Goal: Task Accomplishment & Management: Complete application form

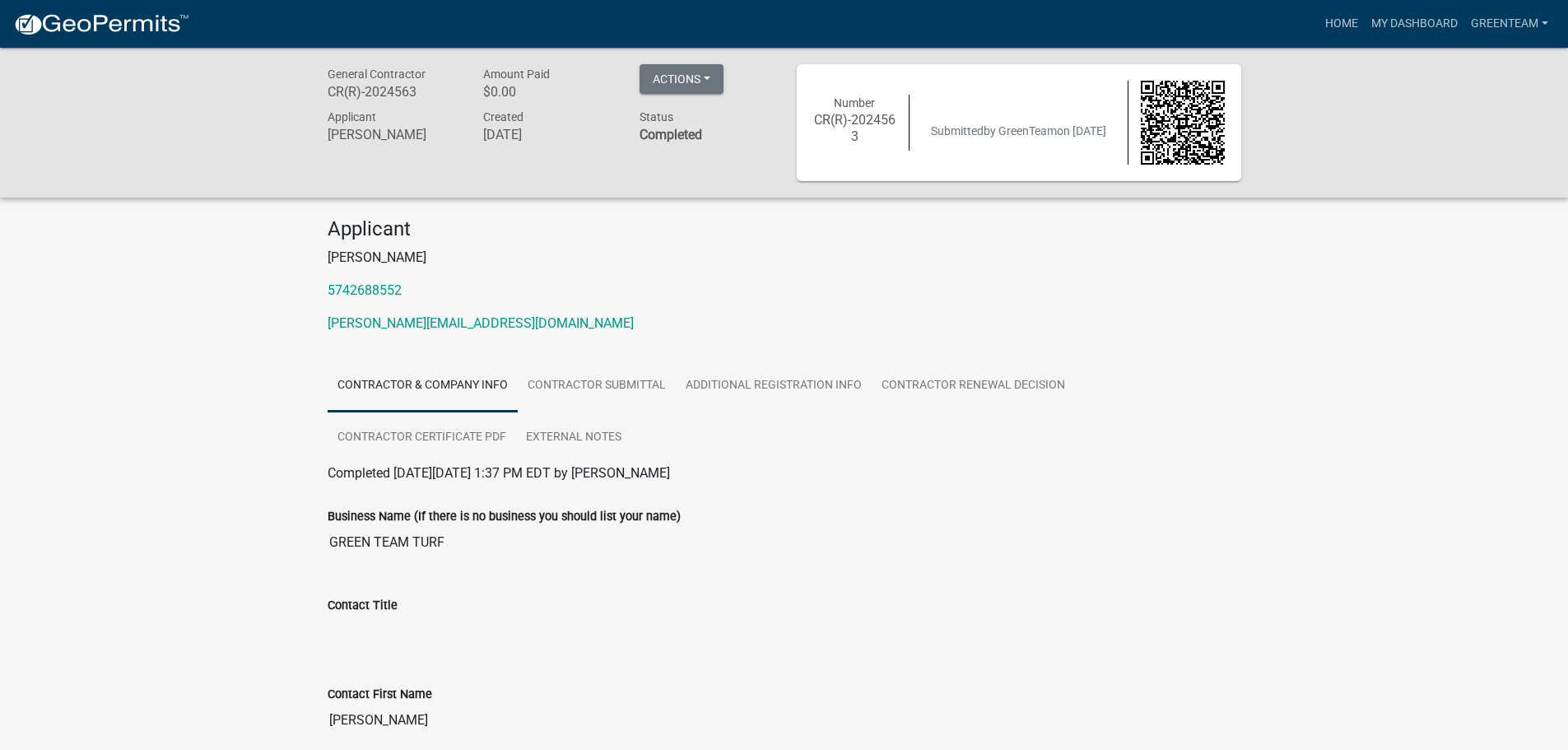
click at [452, 387] on link "Contractor & Company Info" at bounding box center [423, 386] width 190 height 53
click at [559, 386] on link "Contractor Submittal" at bounding box center [596, 386] width 158 height 53
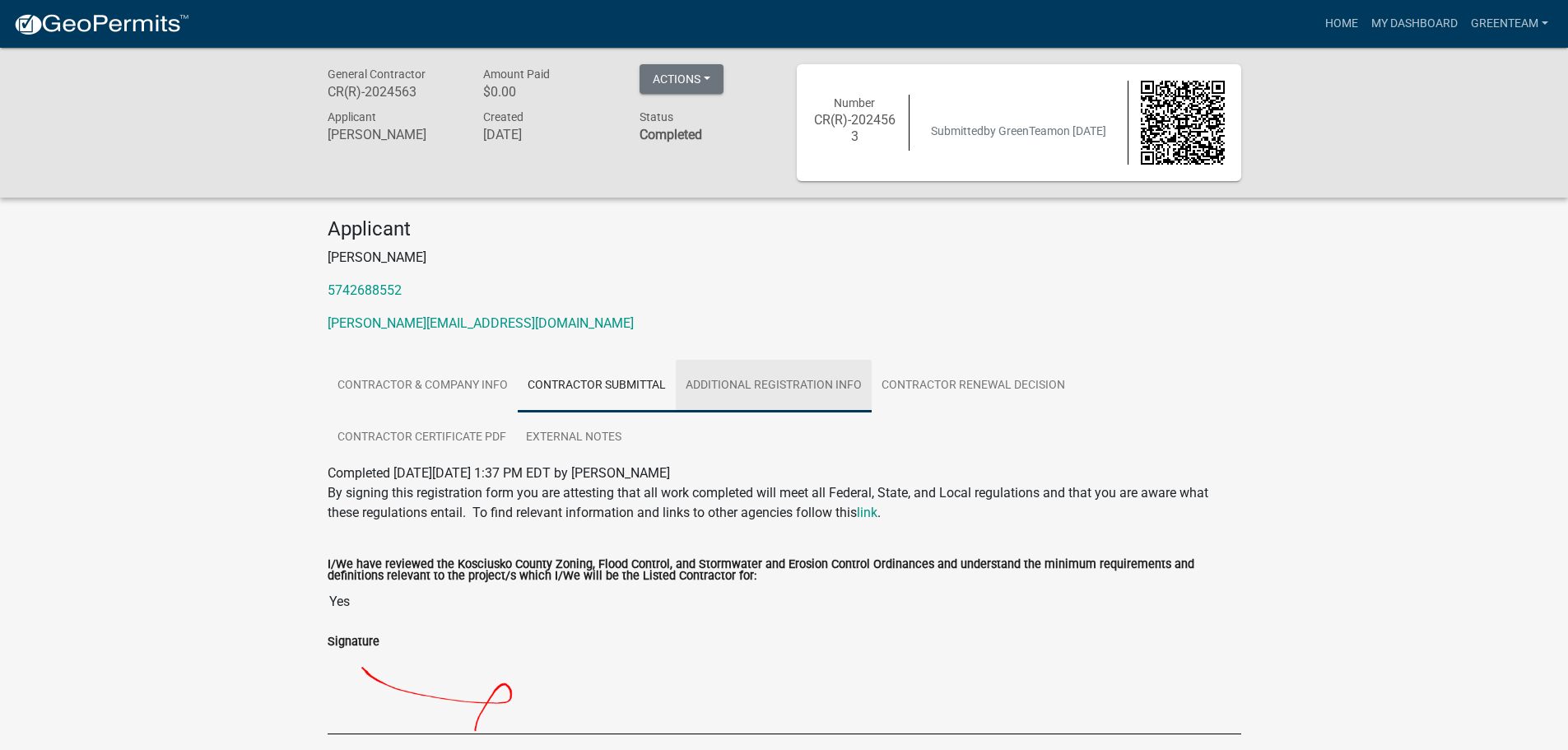
click at [749, 380] on link "Additional Registration Info" at bounding box center [773, 386] width 196 height 53
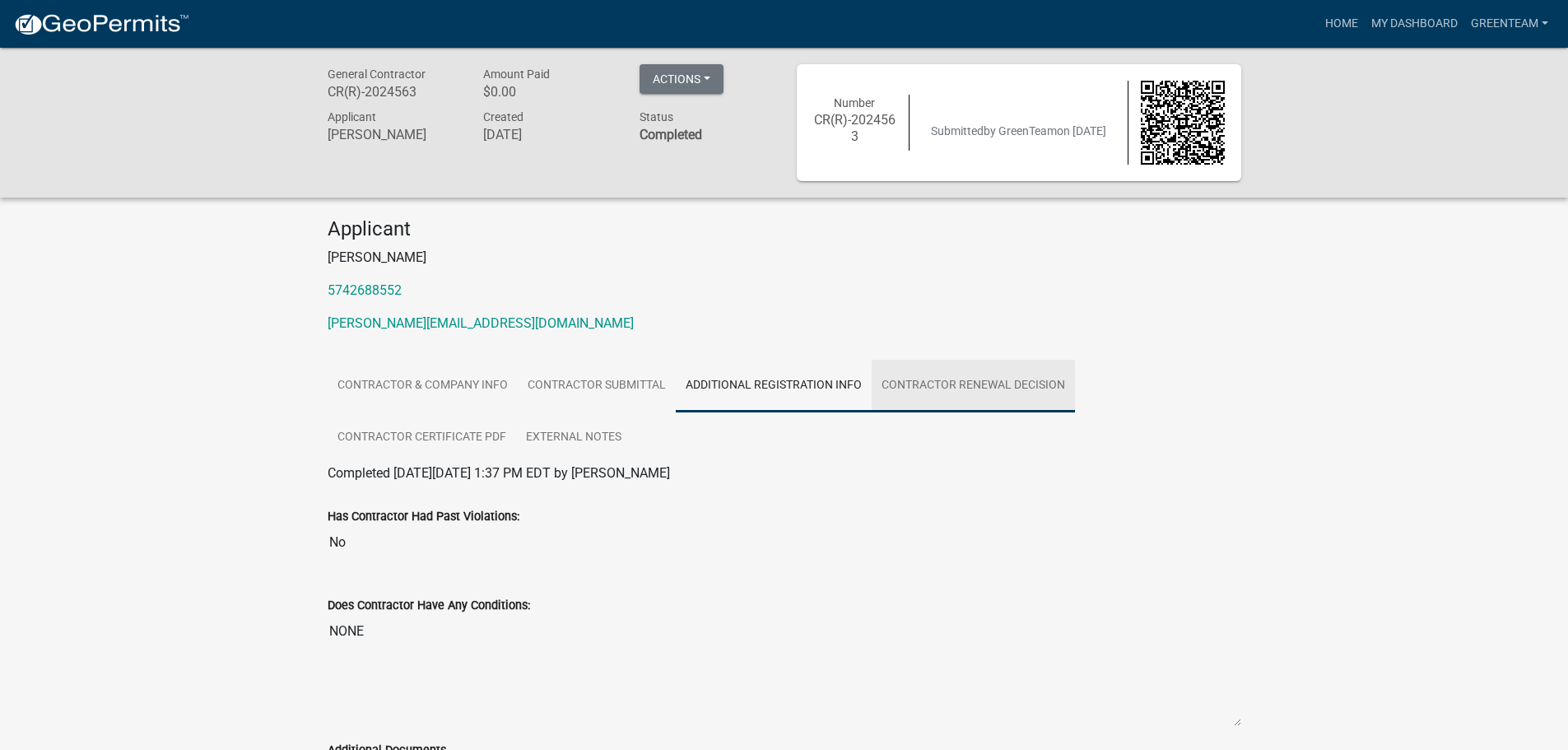
click at [910, 396] on link "Contractor Renewal Decision" at bounding box center [973, 386] width 204 height 53
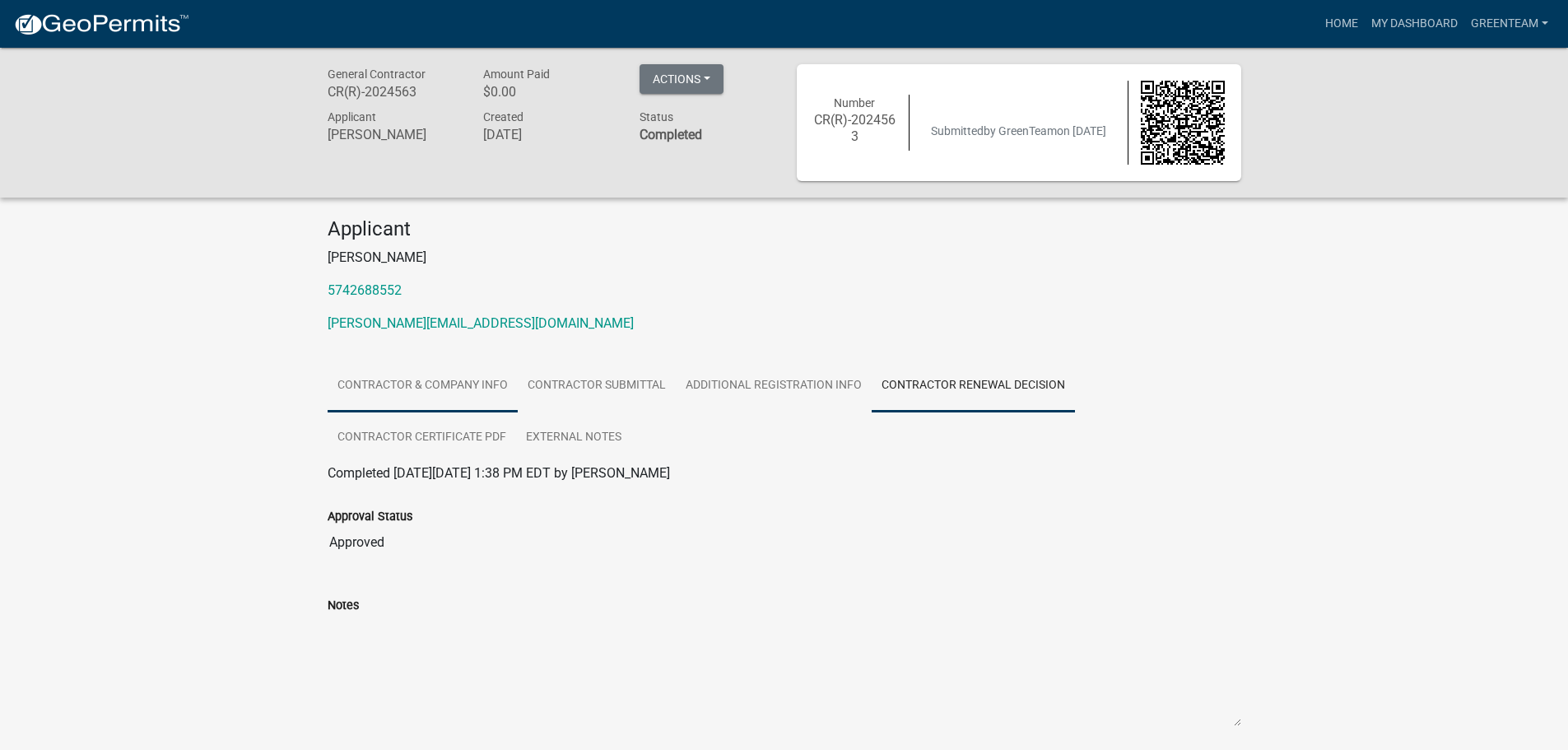
click at [446, 402] on link "Contractor & Company Info" at bounding box center [423, 386] width 190 height 53
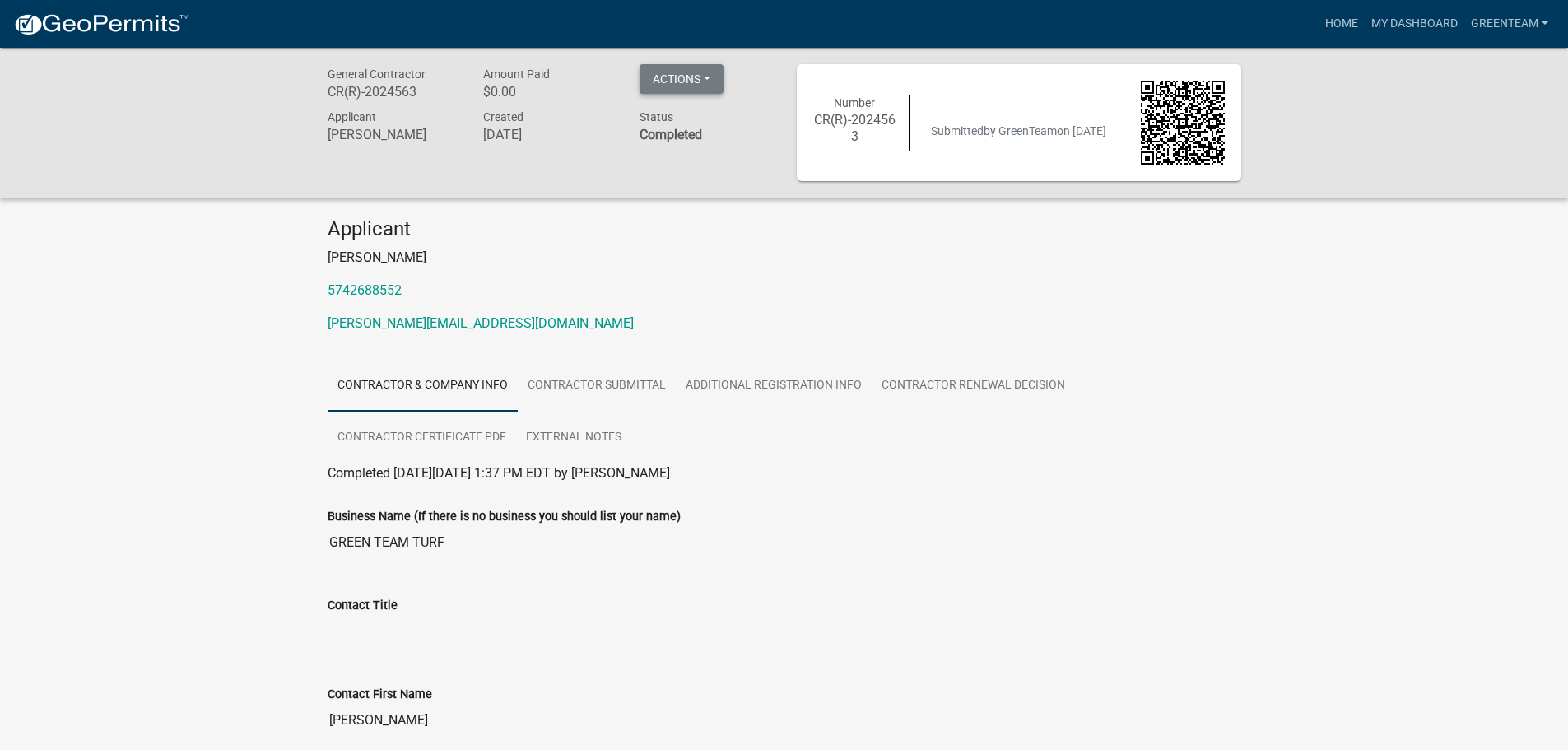
click at [687, 77] on button "Actions" at bounding box center [682, 78] width 84 height 30
click at [422, 321] on link "[PERSON_NAME][EMAIL_ADDRESS][DOMAIN_NAME]" at bounding box center [481, 323] width 306 height 15
click at [1109, 336] on div "Applicant [PERSON_NAME] 5742688552 [PERSON_NAME][EMAIL_ADDRESS][DOMAIN_NAME]" at bounding box center [784, 281] width 938 height 129
click at [359, 117] on span "Applicant" at bounding box center [352, 117] width 49 height 13
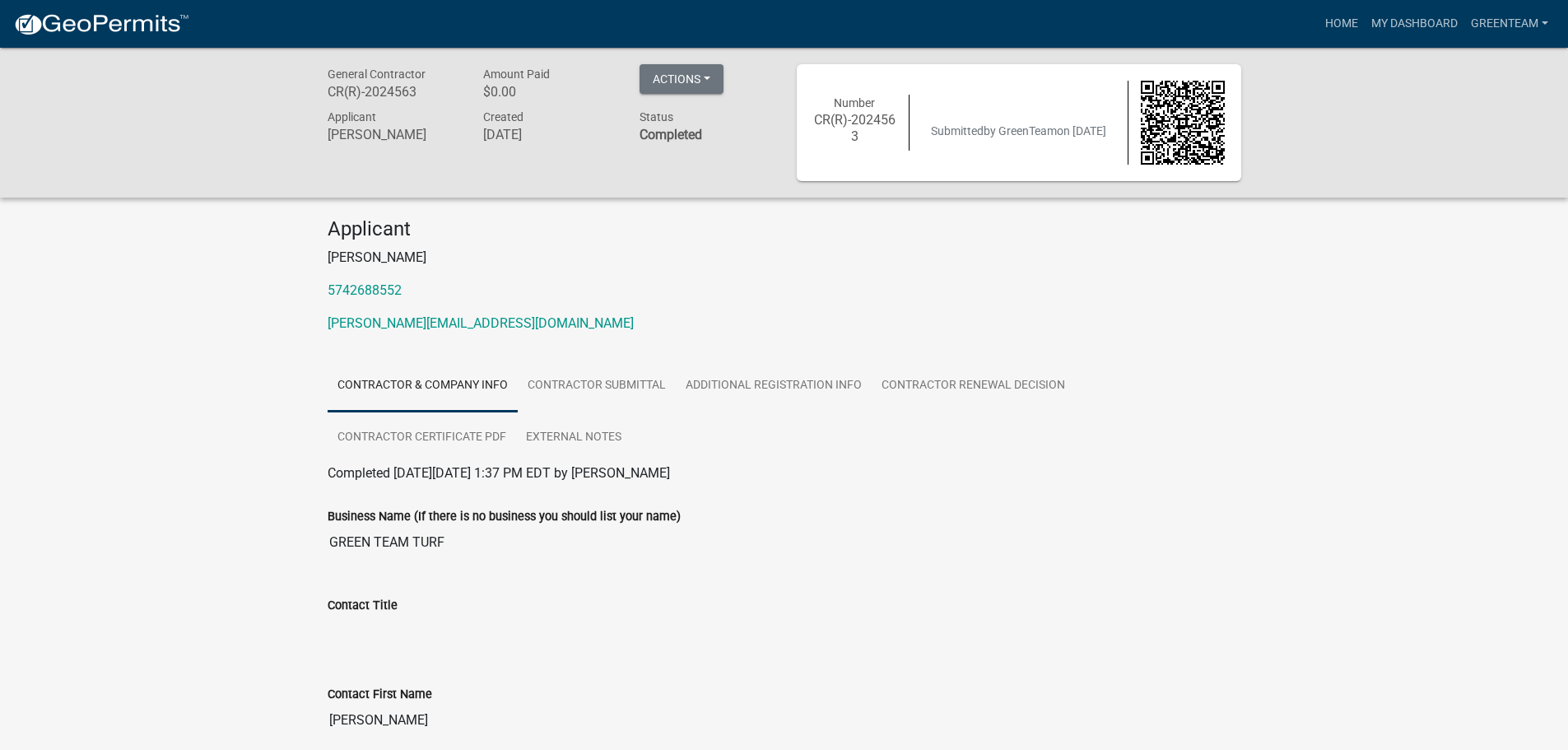
click at [582, 117] on div "Created [DATE]" at bounding box center [549, 128] width 157 height 42
click at [1507, 15] on link "GreenTeam" at bounding box center [1509, 24] width 91 height 32
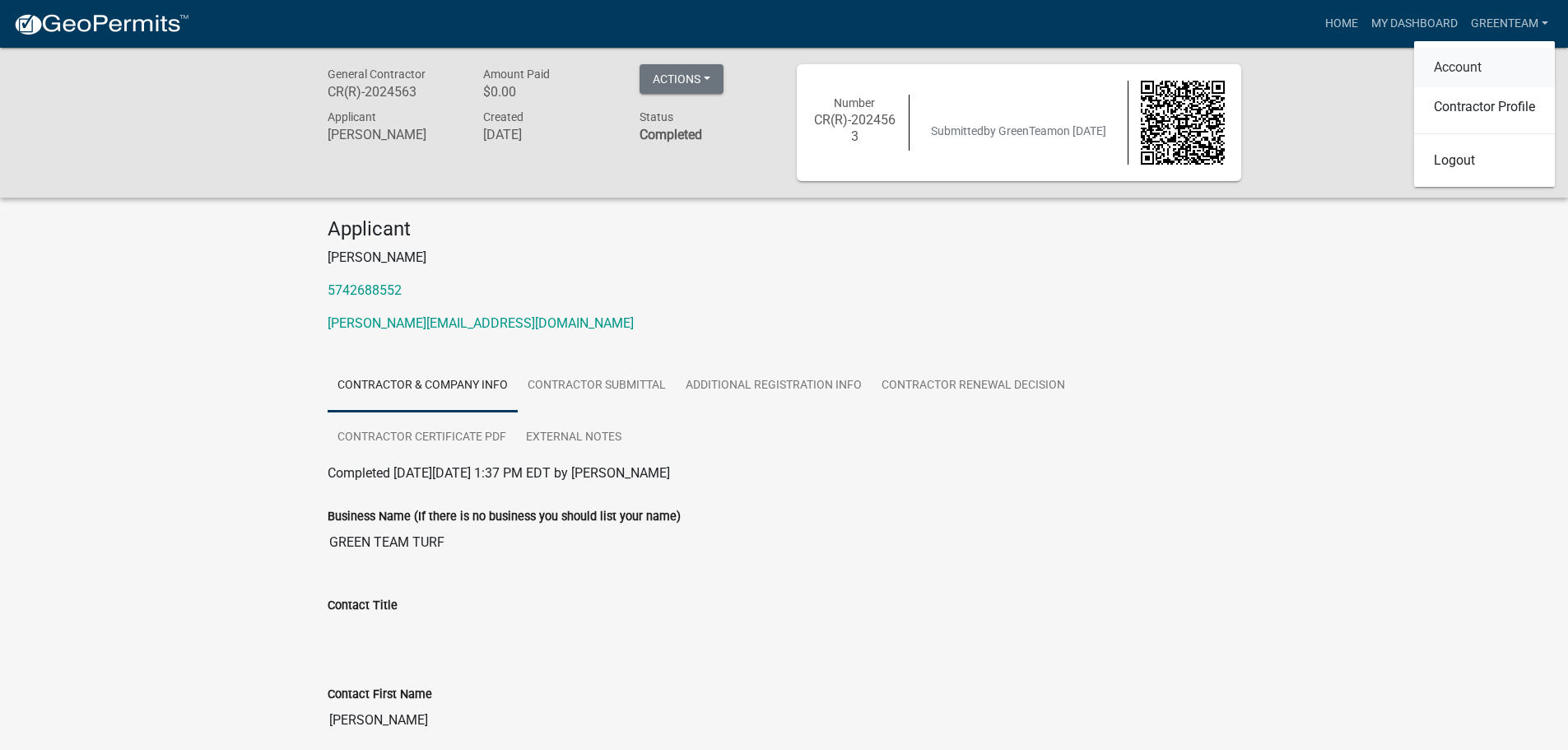
click at [1460, 68] on link "Account" at bounding box center [1484, 67] width 141 height 39
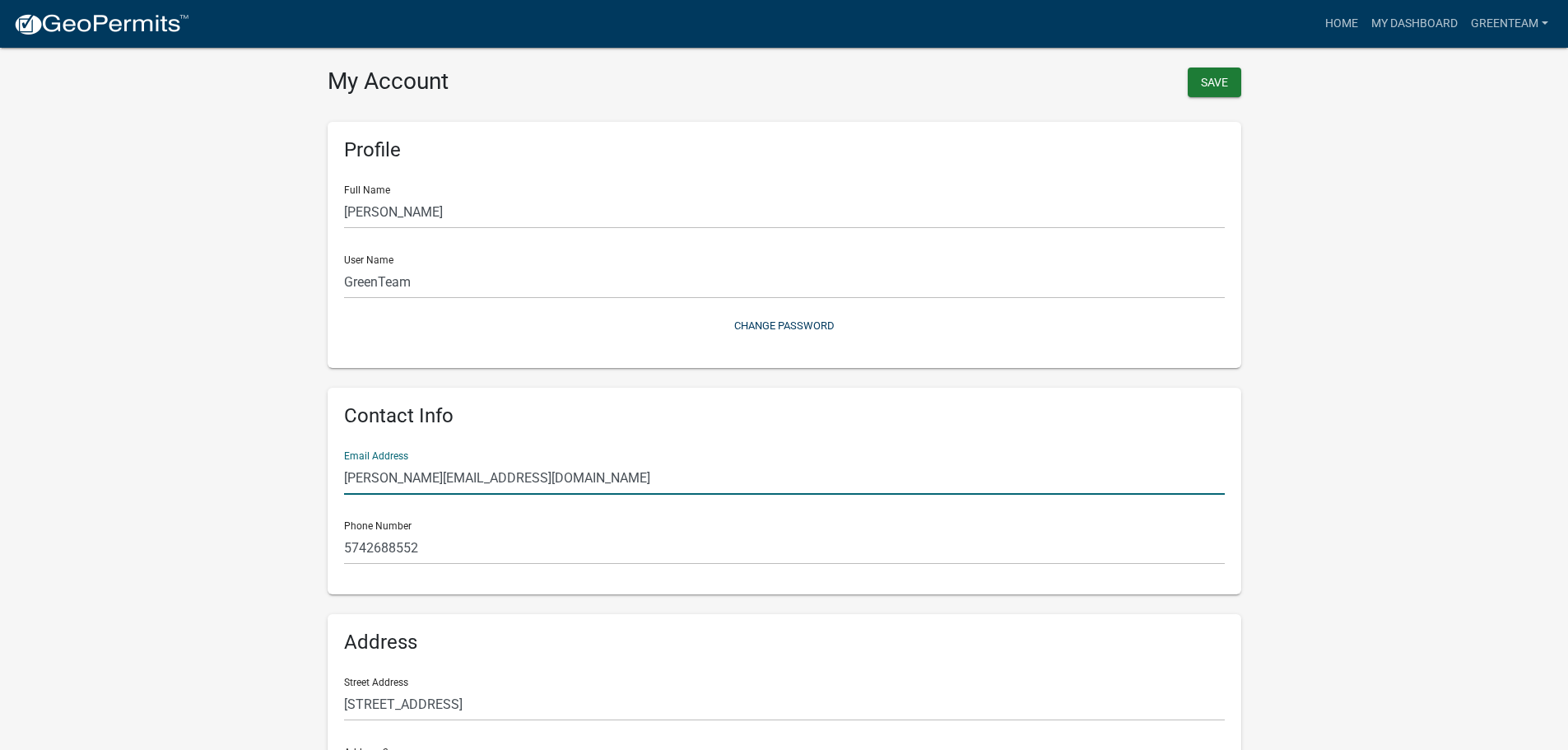
drag, startPoint x: 381, startPoint y: 476, endPoint x: 316, endPoint y: 476, distance: 65.0
click at [316, 476] on div "Profile Full Name [PERSON_NAME] User Name GreenTeam Change Password Contact Inf…" at bounding box center [784, 514] width 938 height 824
type input "[EMAIL_ADDRESS][DOMAIN_NAME]"
click at [715, 521] on div "Phone Number [PHONE_NUMBER]" at bounding box center [784, 536] width 881 height 56
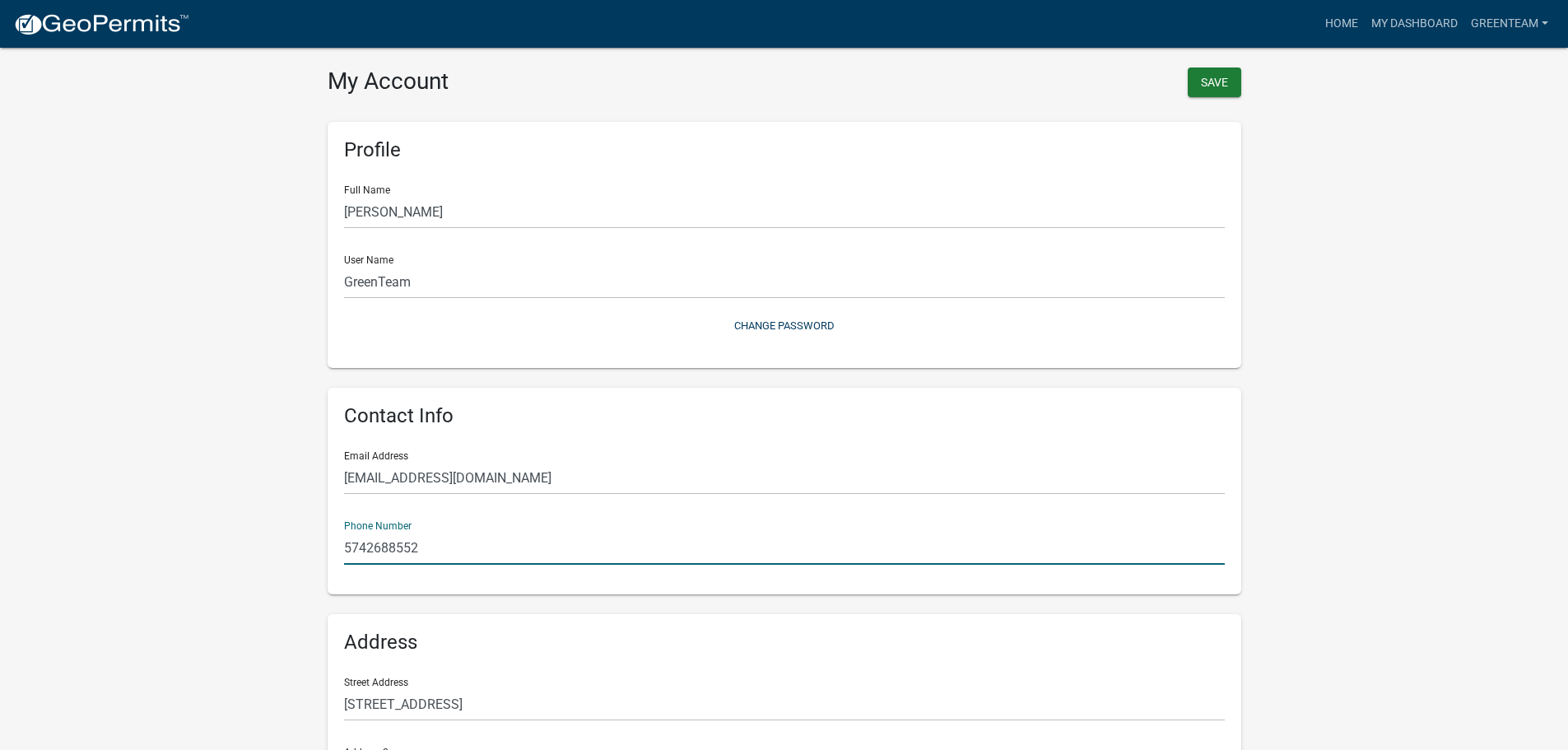
click at [471, 562] on input "5742688552" at bounding box center [784, 547] width 881 height 33
type input "5742677400"
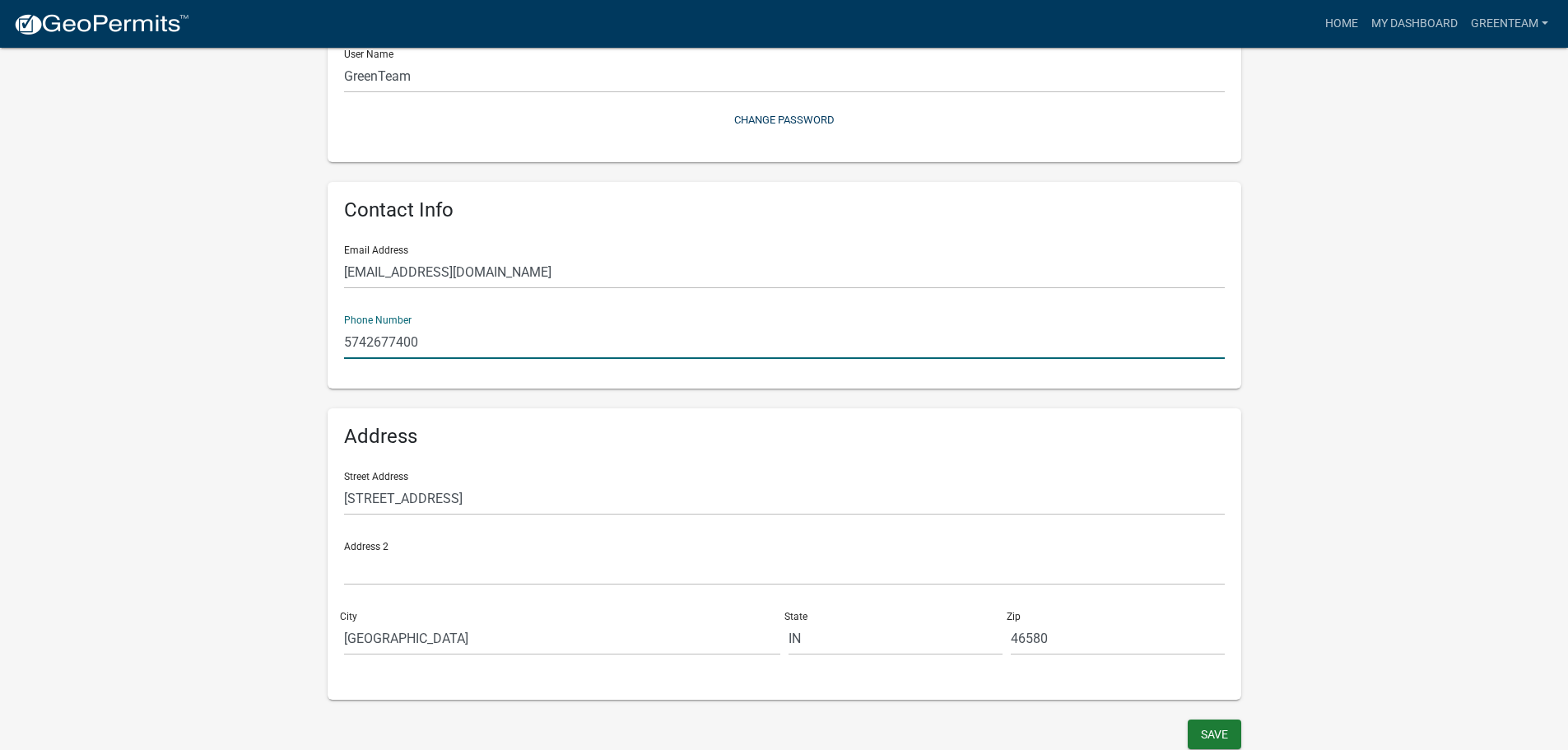
scroll to position [210, 0]
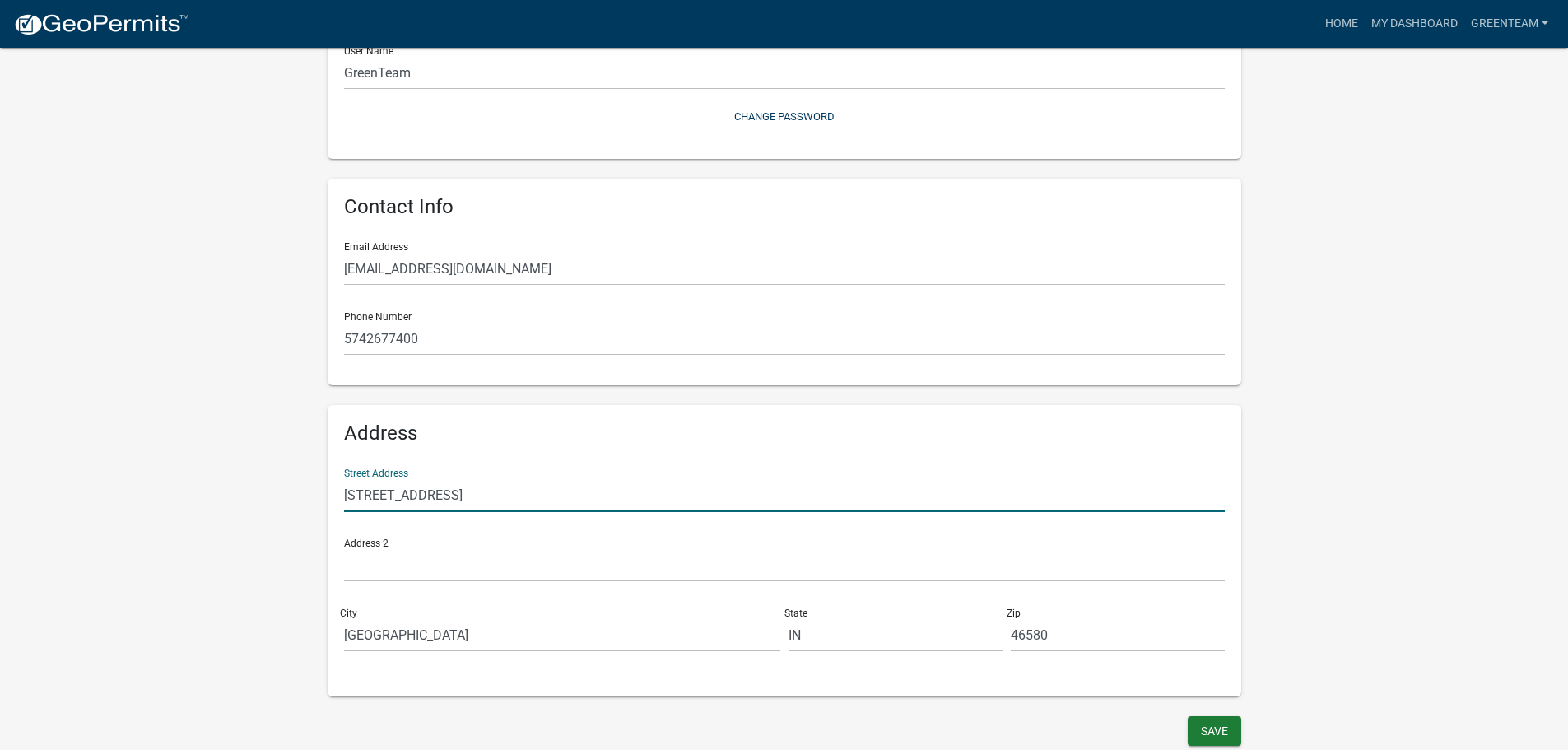
drag, startPoint x: 494, startPoint y: 491, endPoint x: 141, endPoint y: 499, distance: 353.1
click at [143, 499] on wm-user-profile-view "more_horiz Home My Dashboard GreenTeam Account Contractor Profile Logout My Acc…" at bounding box center [784, 280] width 1568 height 939
type input "[STREET_ADDRESS]"
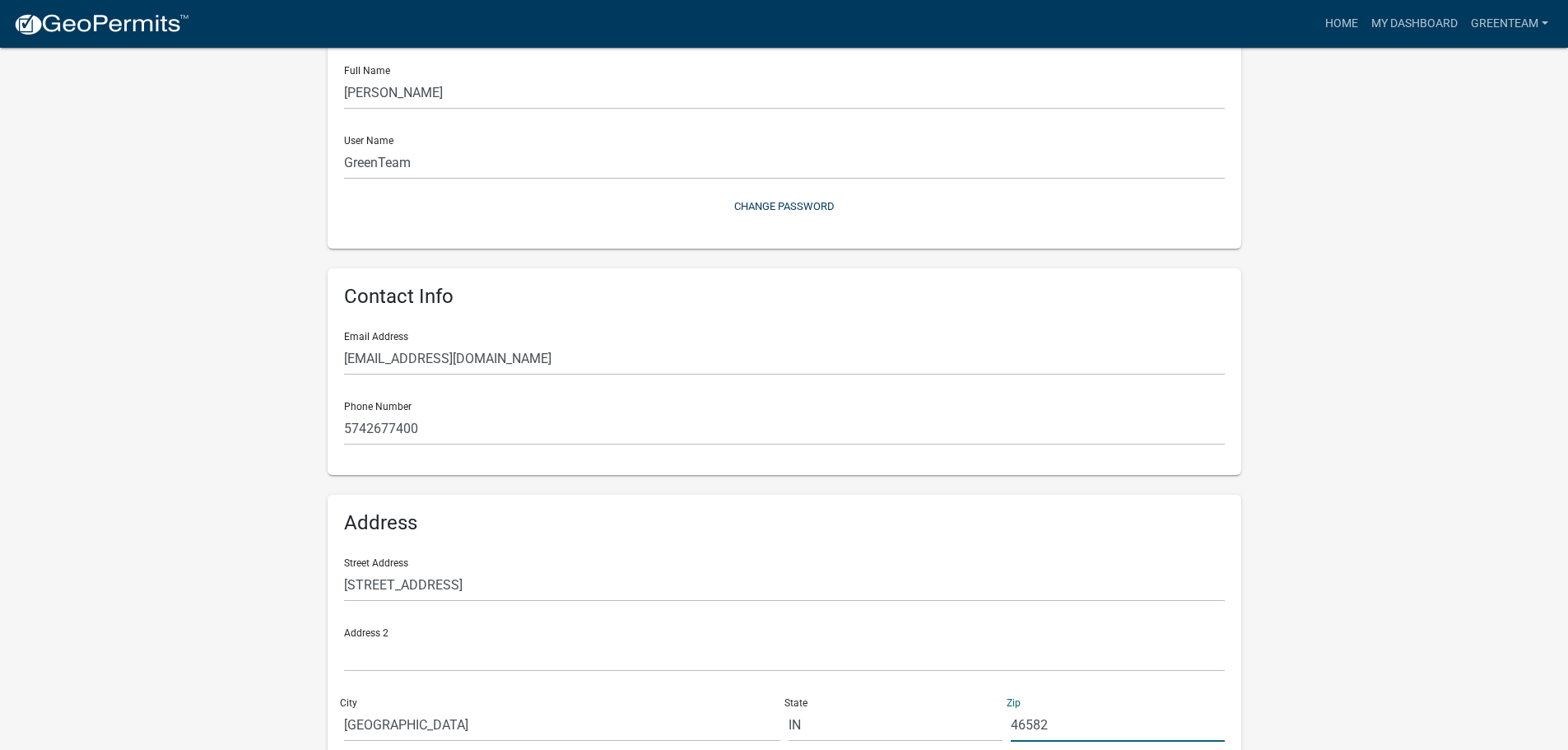
scroll to position [0, 0]
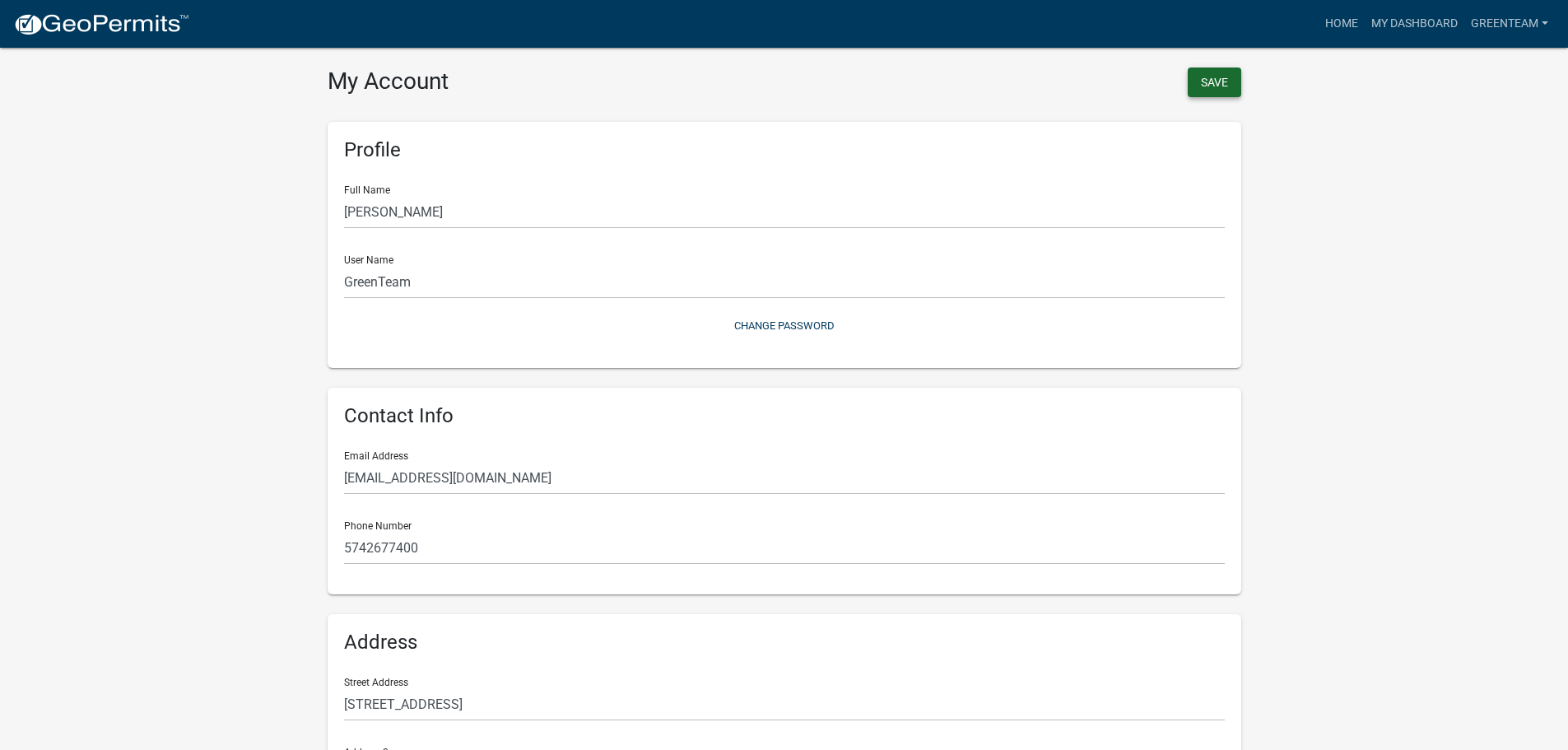
type input "46582"
click at [1207, 79] on button "Save" at bounding box center [1214, 82] width 54 height 30
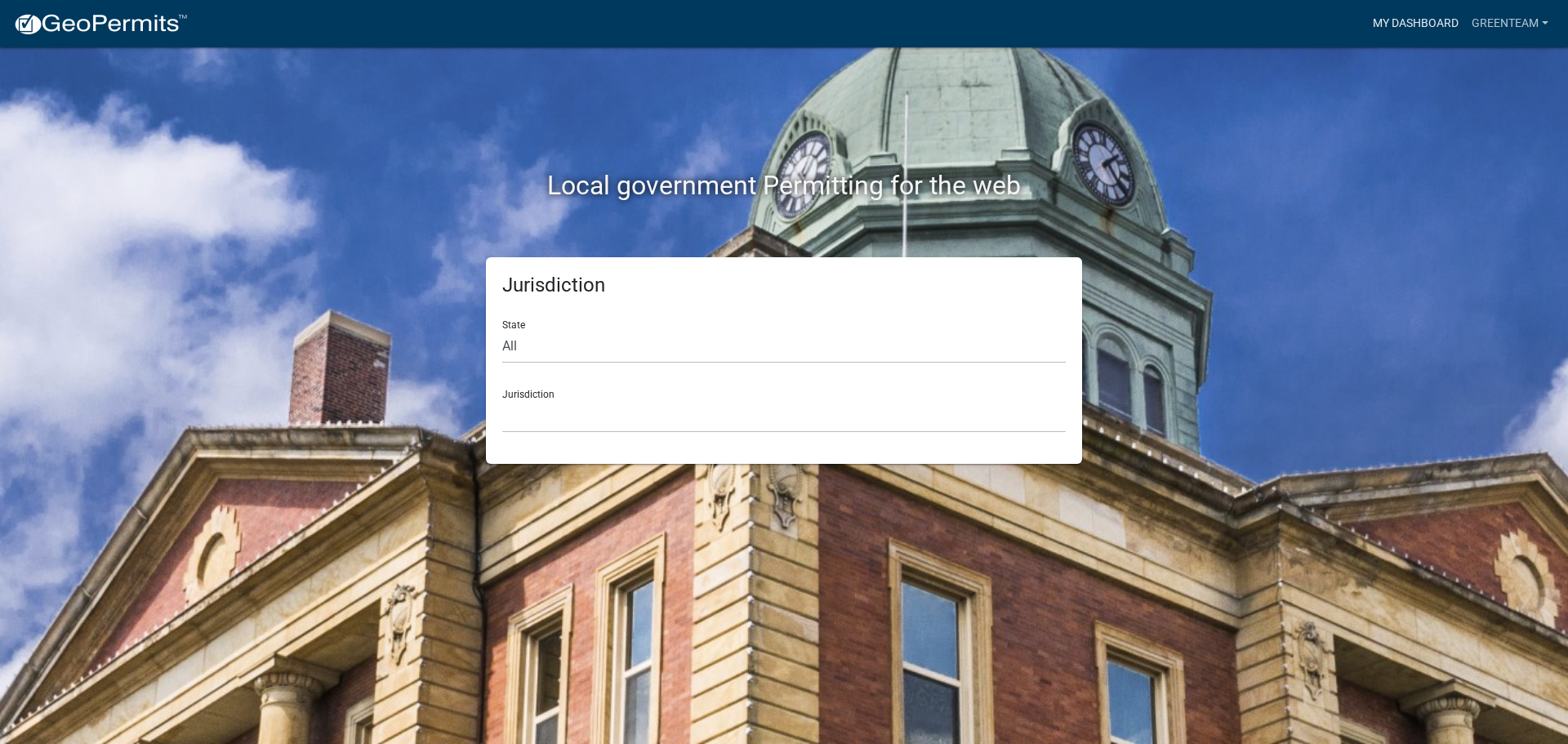
click at [1446, 27] on link "My Dashboard" at bounding box center [1415, 24] width 99 height 31
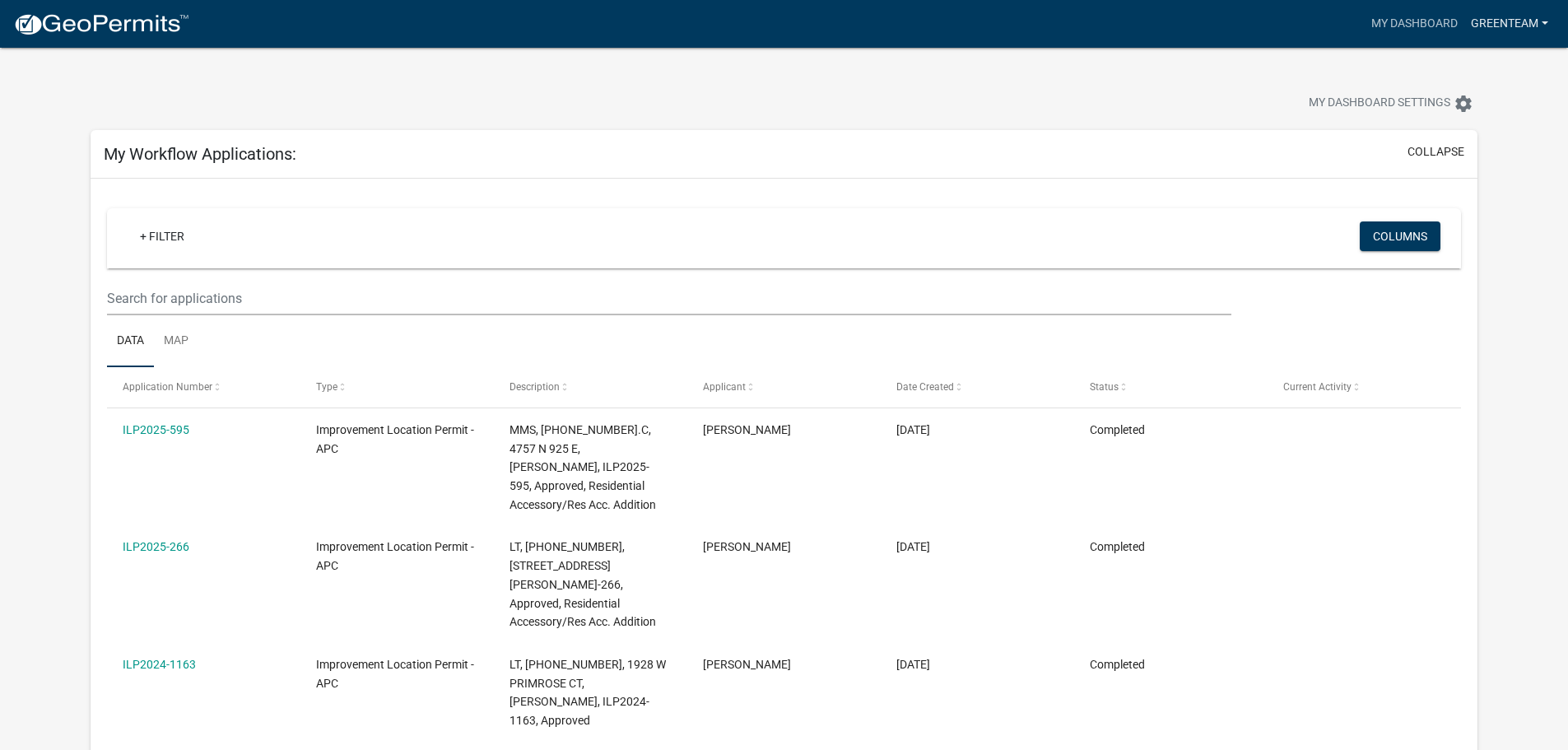
click at [1501, 19] on link "GreenTeam" at bounding box center [1509, 24] width 91 height 32
click at [1472, 74] on link "Account" at bounding box center [1484, 67] width 141 height 39
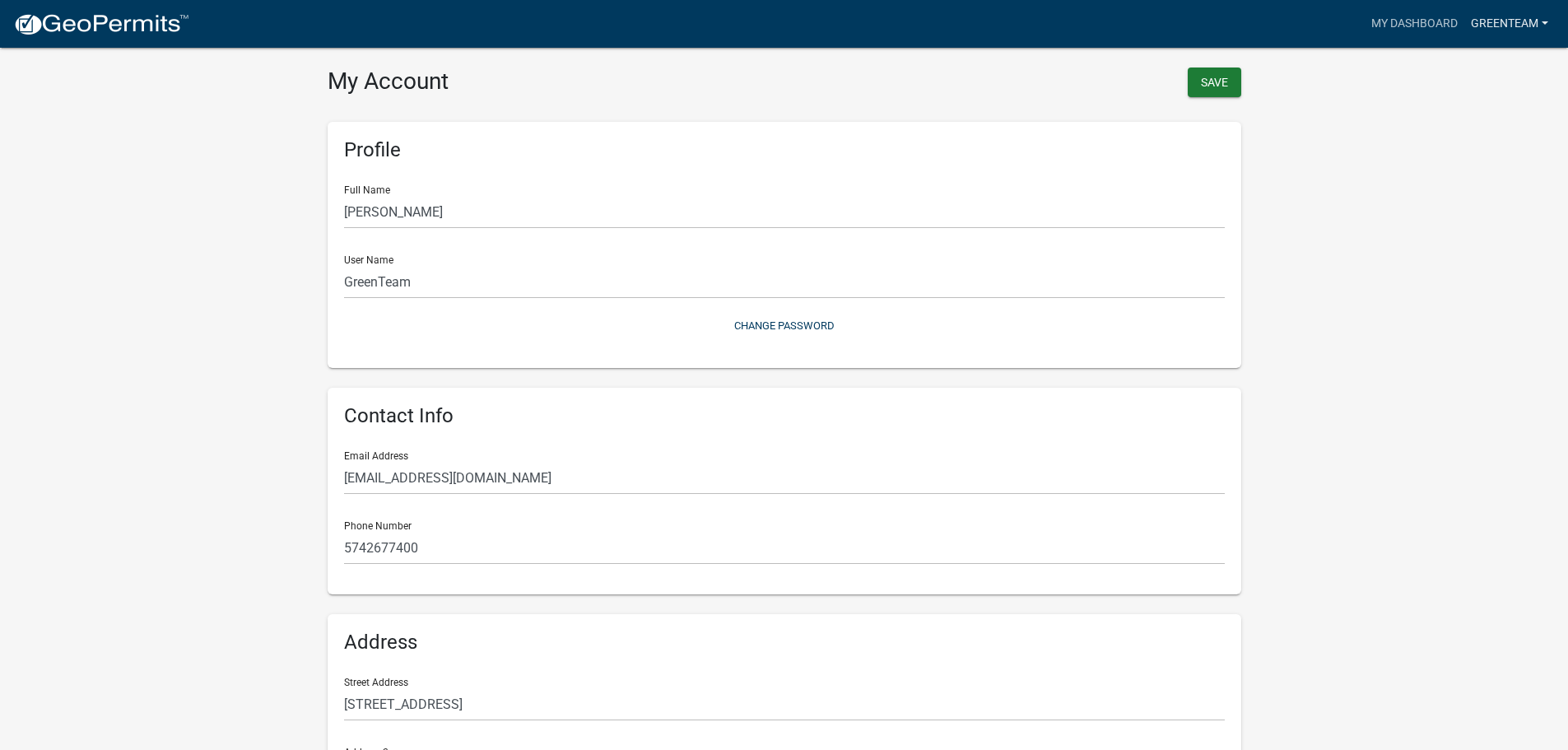
click at [1491, 33] on link "GreenTeam" at bounding box center [1509, 24] width 91 height 32
click at [1464, 113] on link "Contractor Profile" at bounding box center [1484, 106] width 141 height 39
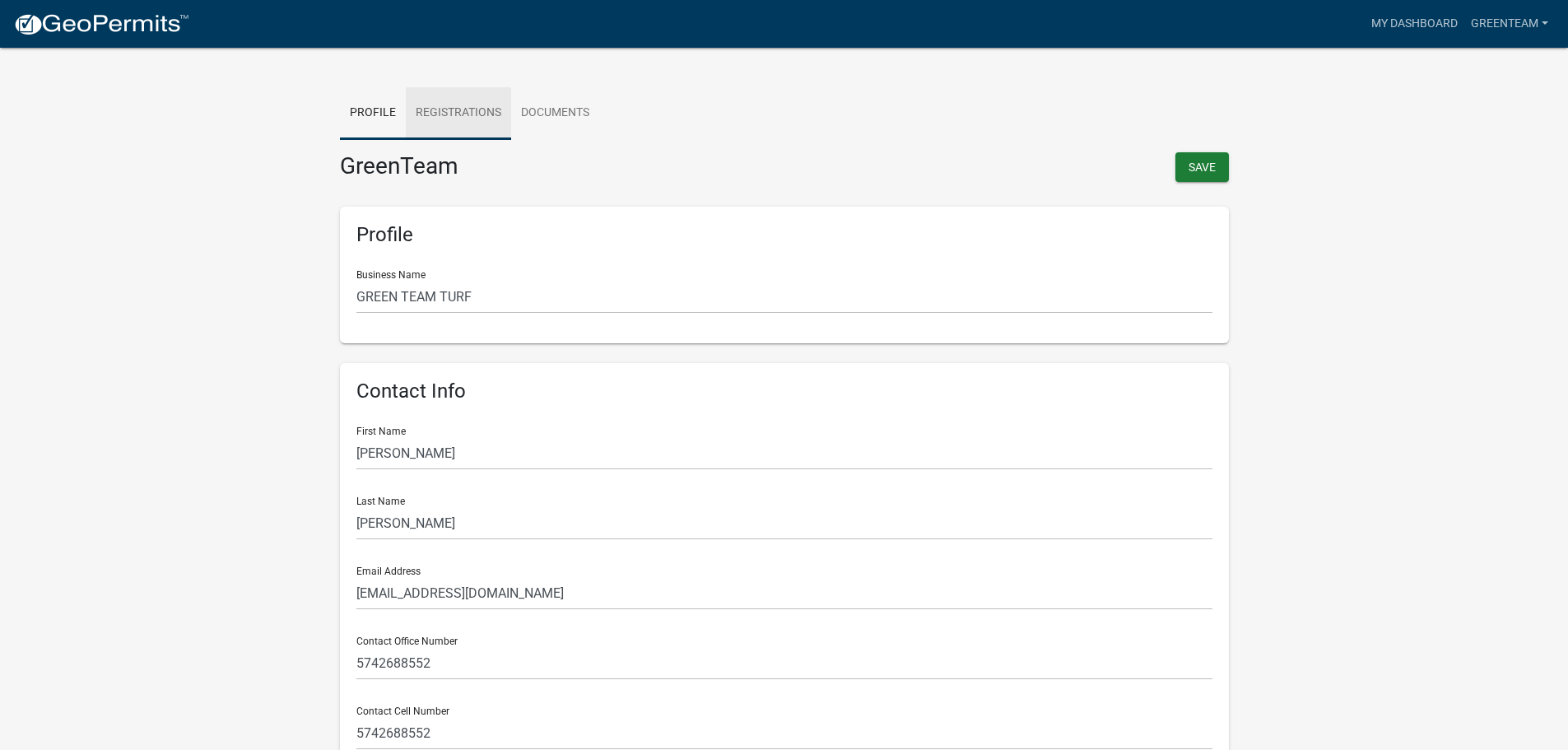
click at [469, 103] on link "Registrations" at bounding box center [458, 113] width 105 height 53
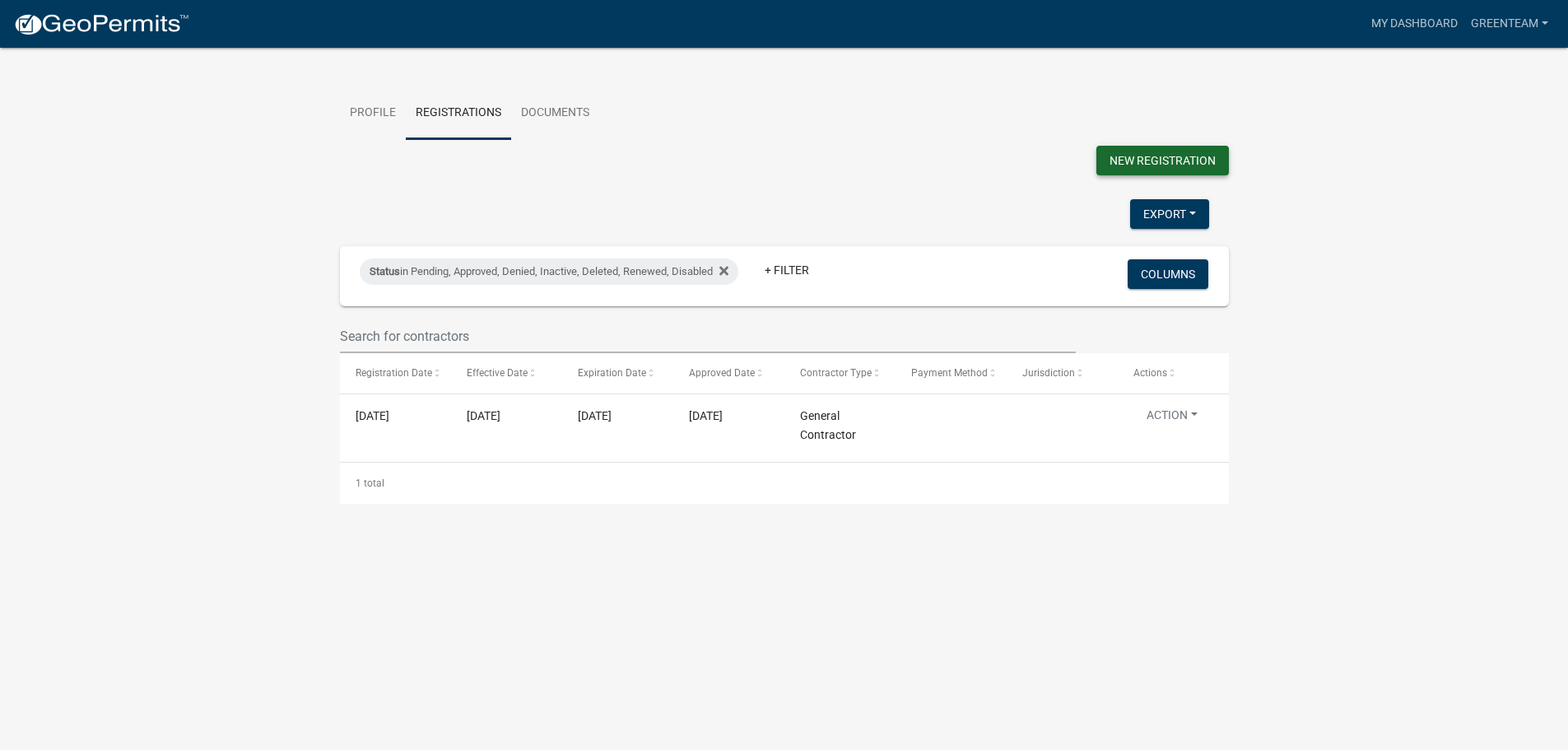
click at [1171, 156] on button "New Registration" at bounding box center [1163, 160] width 133 height 30
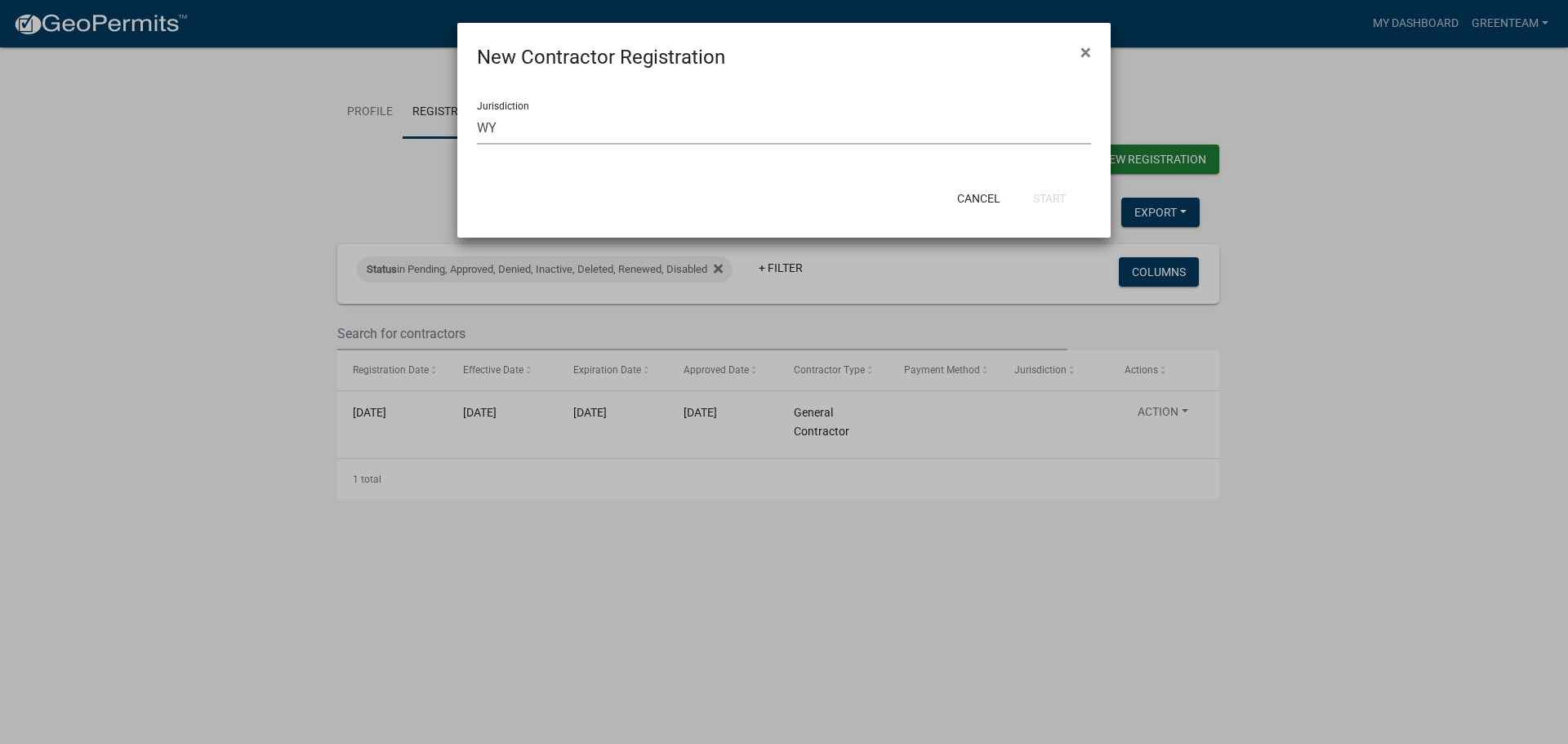
click at [630, 130] on select "Select a jurisdiction CO [GEOGRAPHIC_DATA], [US_STATE] [GEOGRAPHIC_DATA] [GEOGR…" at bounding box center [784, 127] width 614 height 33
select select "052d21f9-493d-4a55-aa4a-259a87e3fd1a"
click at [477, 111] on select "Select a jurisdiction CO [GEOGRAPHIC_DATA], [US_STATE] [GEOGRAPHIC_DATA] [GEOGR…" at bounding box center [784, 127] width 614 height 33
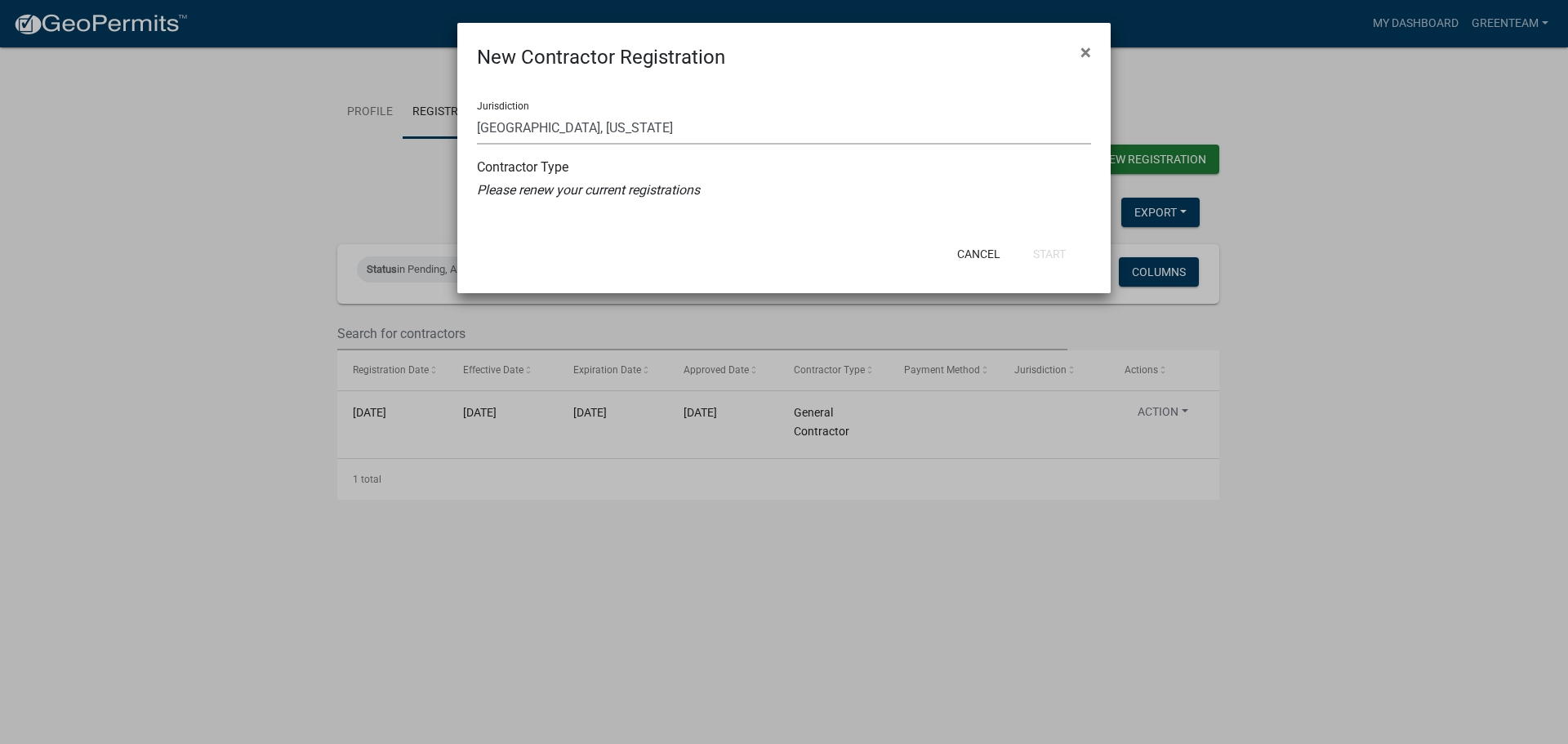
click at [664, 136] on select "Select a jurisdiction CO [GEOGRAPHIC_DATA], [US_STATE] [GEOGRAPHIC_DATA] [GEOGR…" at bounding box center [784, 127] width 614 height 33
click at [477, 111] on select "Select a jurisdiction CO [GEOGRAPHIC_DATA], [US_STATE] [GEOGRAPHIC_DATA] [GEOGR…" at bounding box center [784, 127] width 614 height 33
click at [611, 197] on div "Please renew your current registrations" at bounding box center [784, 190] width 614 height 20
click at [1204, 67] on ngb-modal-window "New Contractor Registration × Jurisdiction Select a jurisdiction CO [GEOGRAPHIC…" at bounding box center [784, 372] width 1568 height 744
select select "0: null"
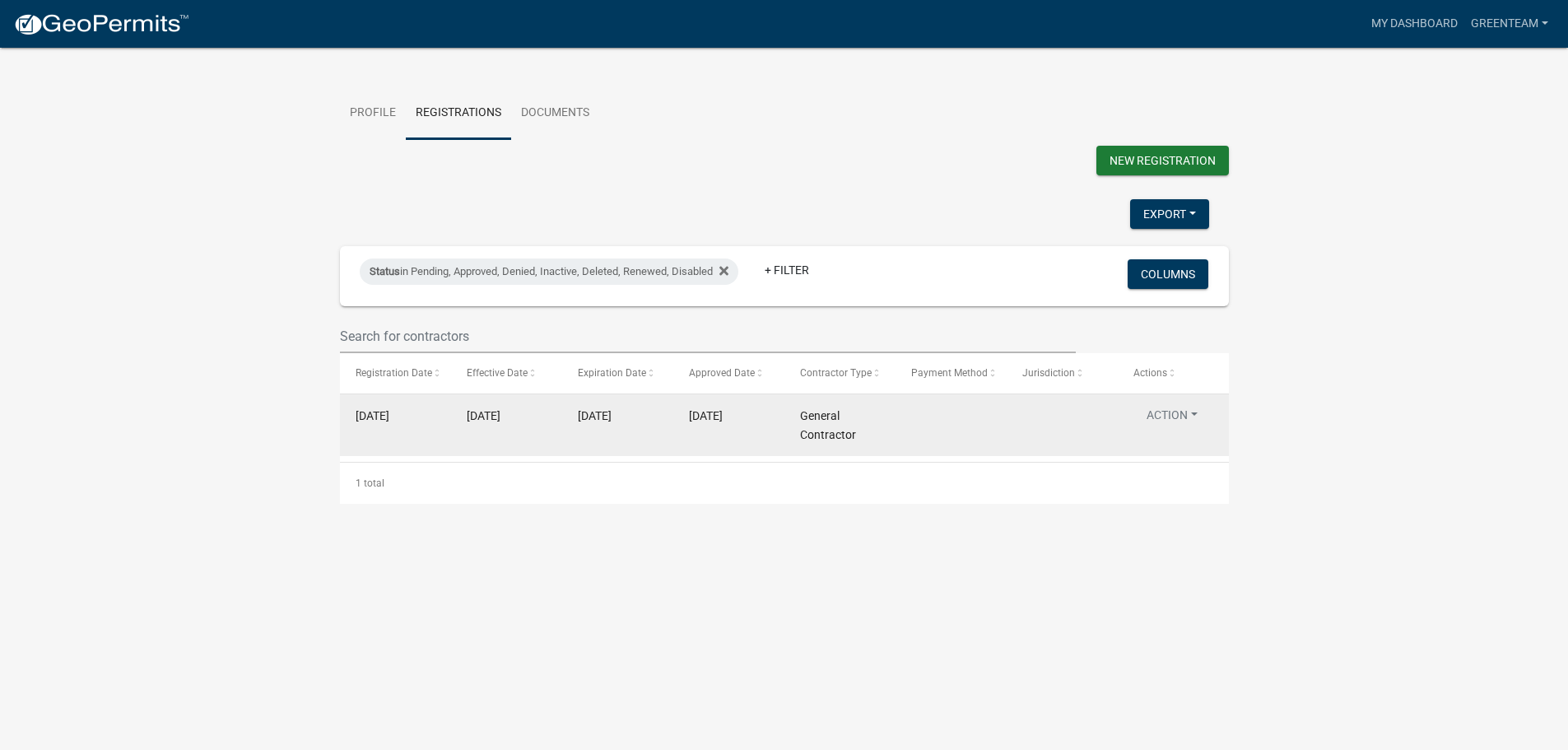
click at [1191, 417] on button "Action" at bounding box center [1171, 418] width 77 height 24
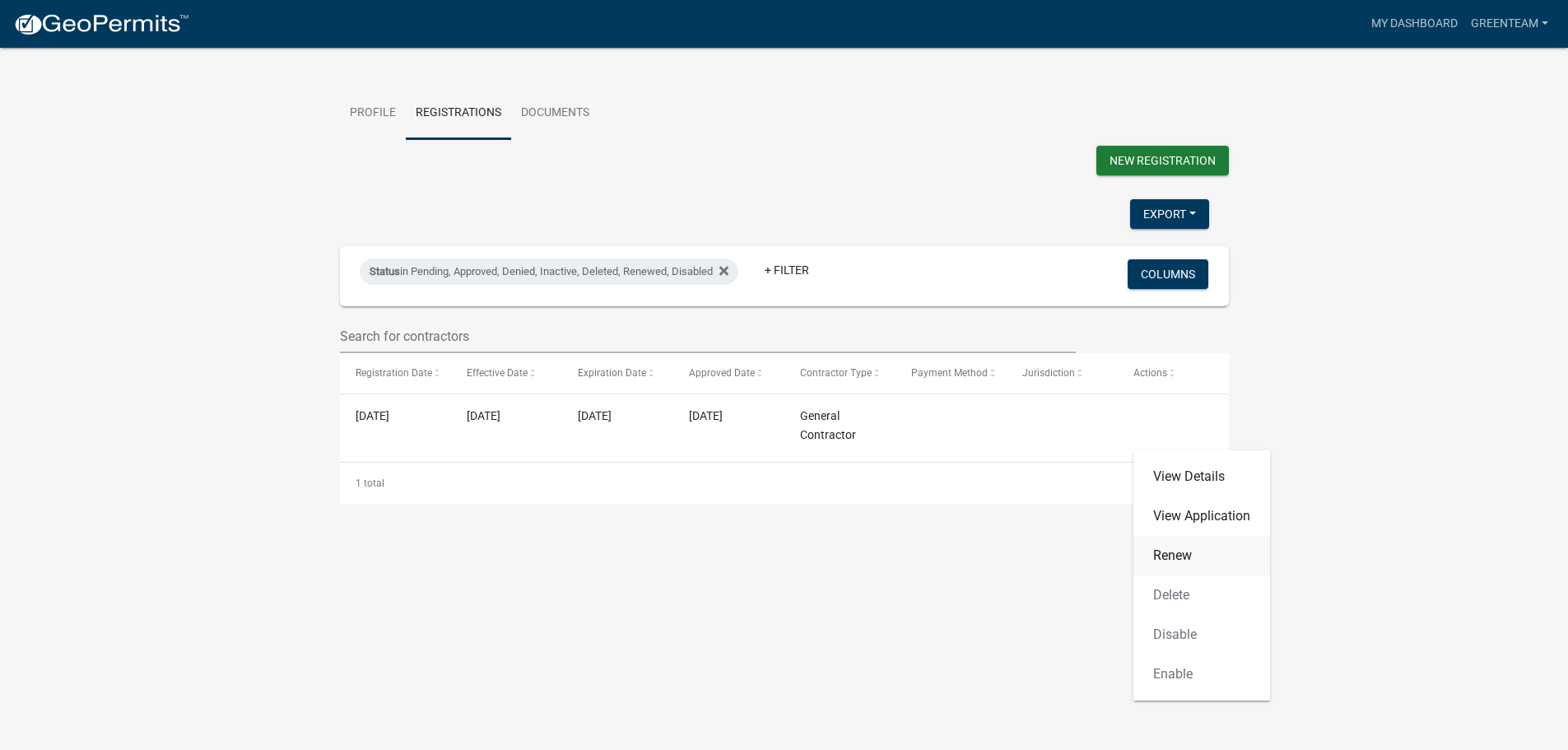
click at [1179, 552] on link "Renew" at bounding box center [1201, 555] width 137 height 39
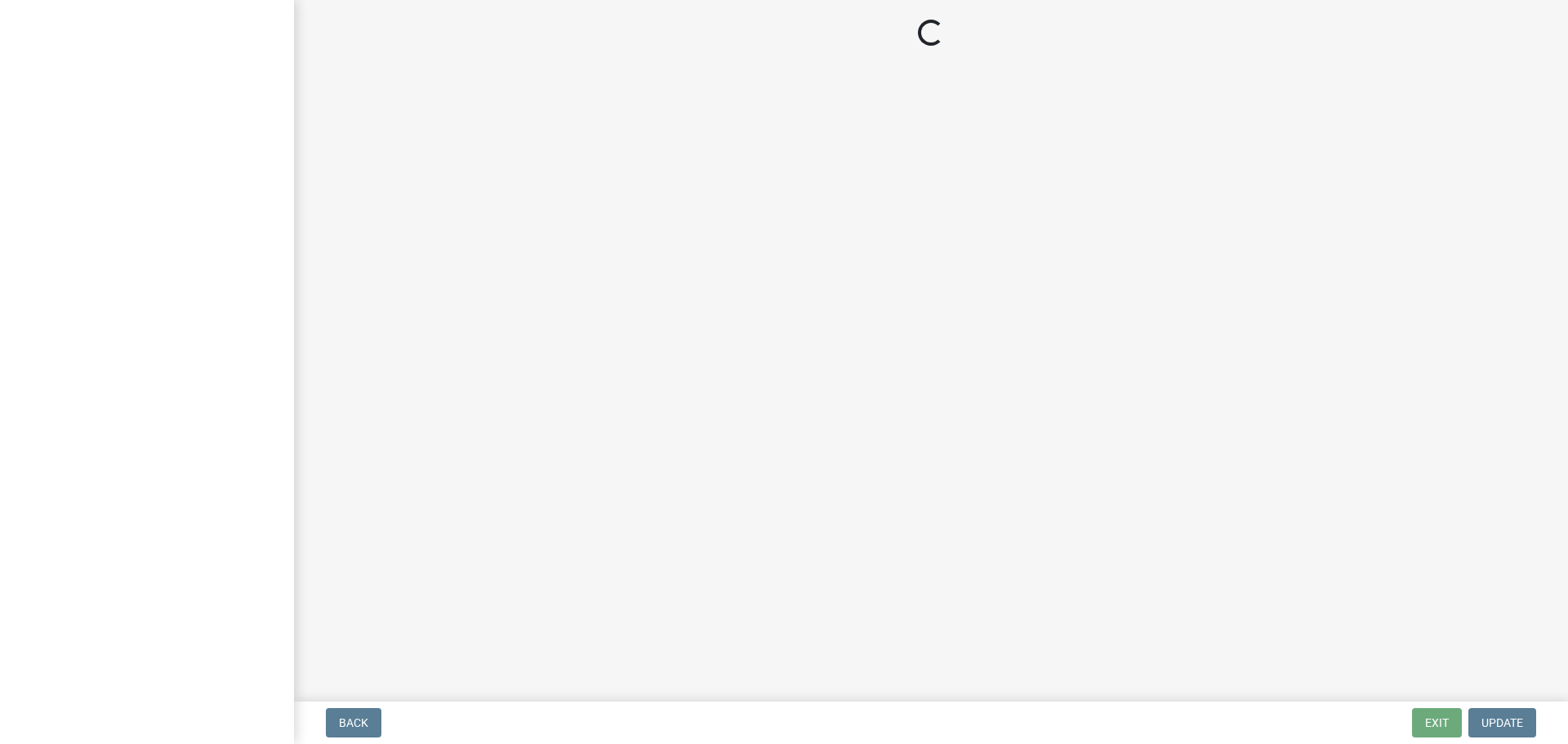
select select "IN"
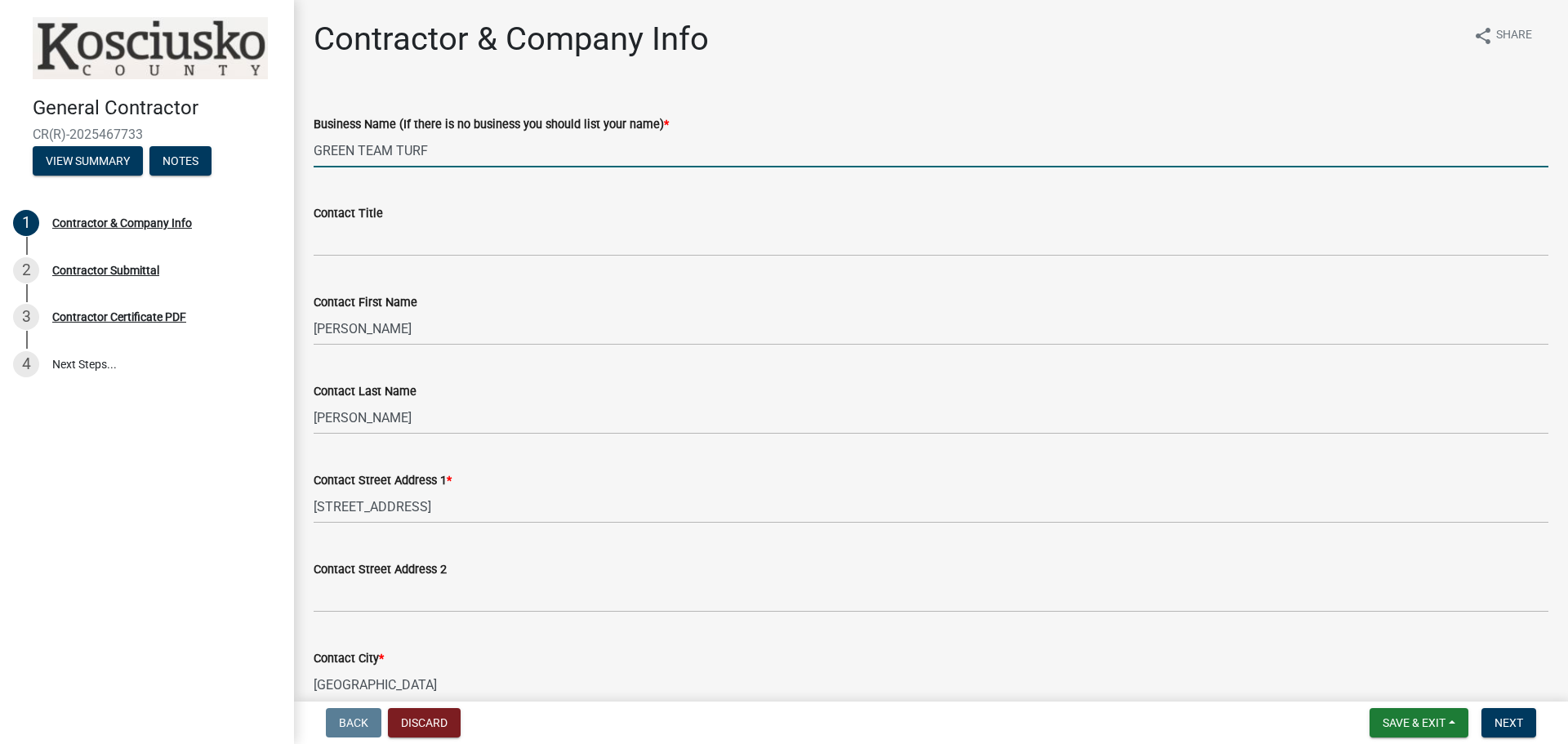
click at [445, 156] on input "GREEN TEAM TURF" at bounding box center [932, 150] width 1235 height 33
click at [460, 150] on input "GREEN TEAM TURF" at bounding box center [932, 150] width 1235 height 33
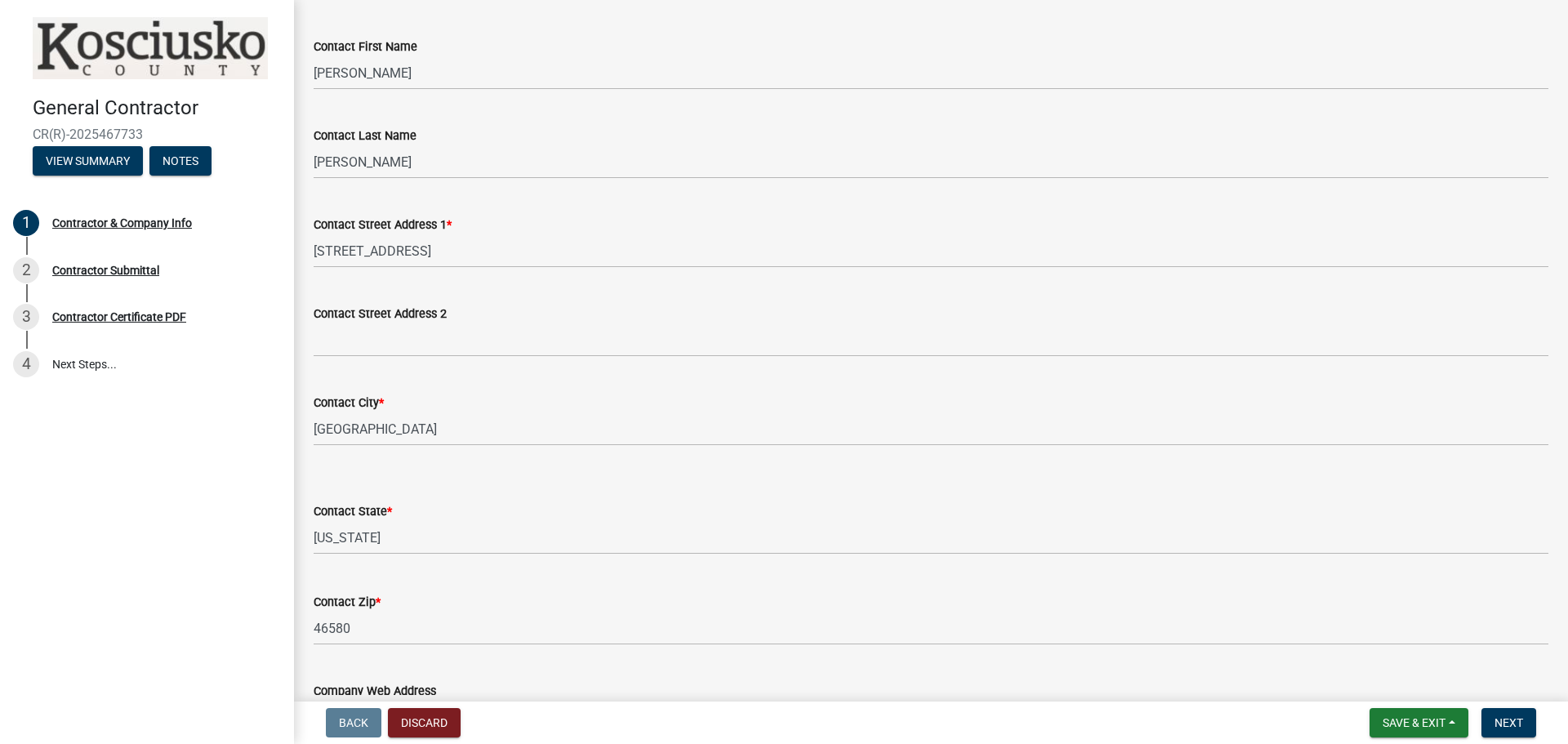
scroll to position [163, 0]
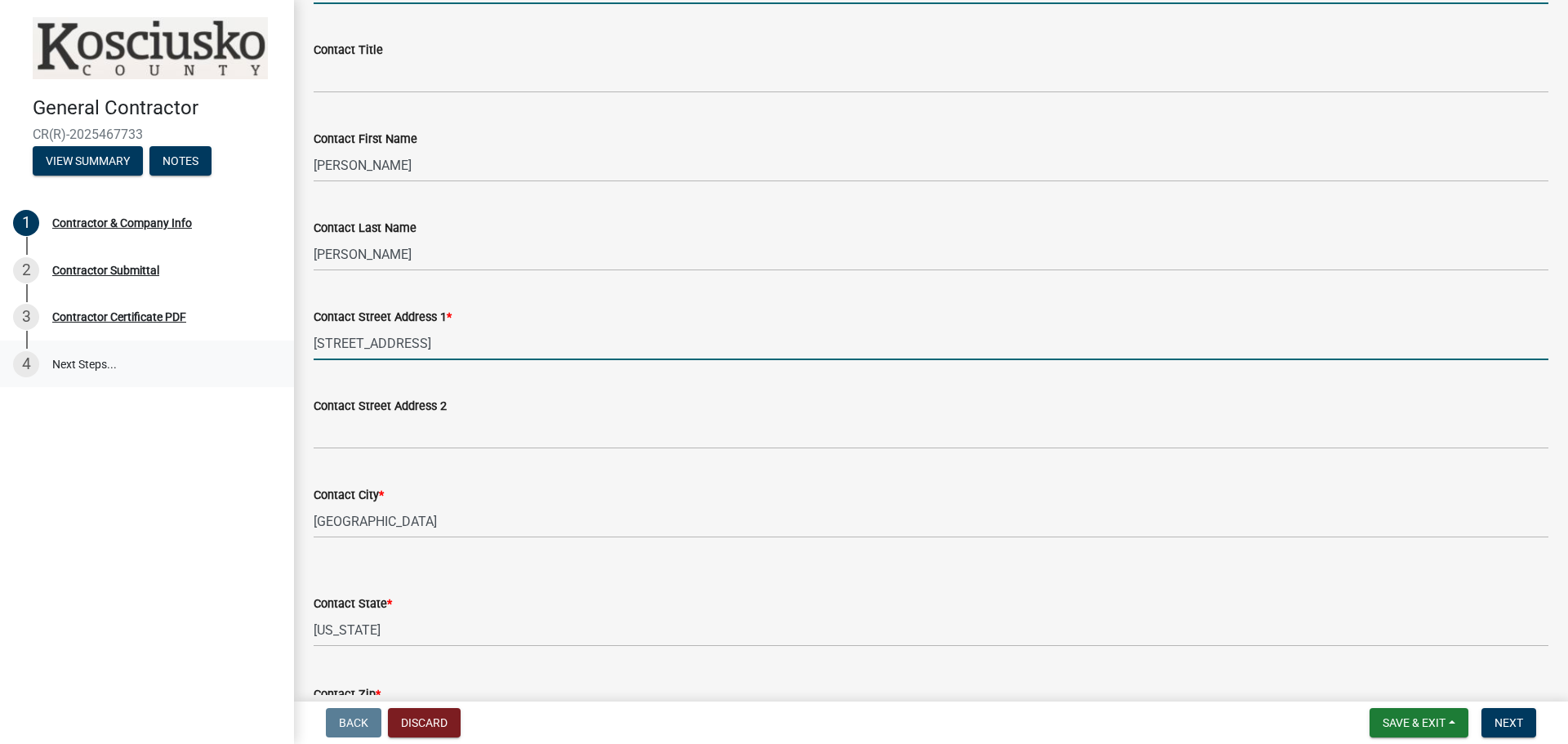
drag, startPoint x: 467, startPoint y: 339, endPoint x: 262, endPoint y: 363, distance: 206.4
click at [262, 363] on div "General Contractor CR(R)-2025467733 View Summary Notes 1 Contractor & Company I…" at bounding box center [784, 372] width 1568 height 744
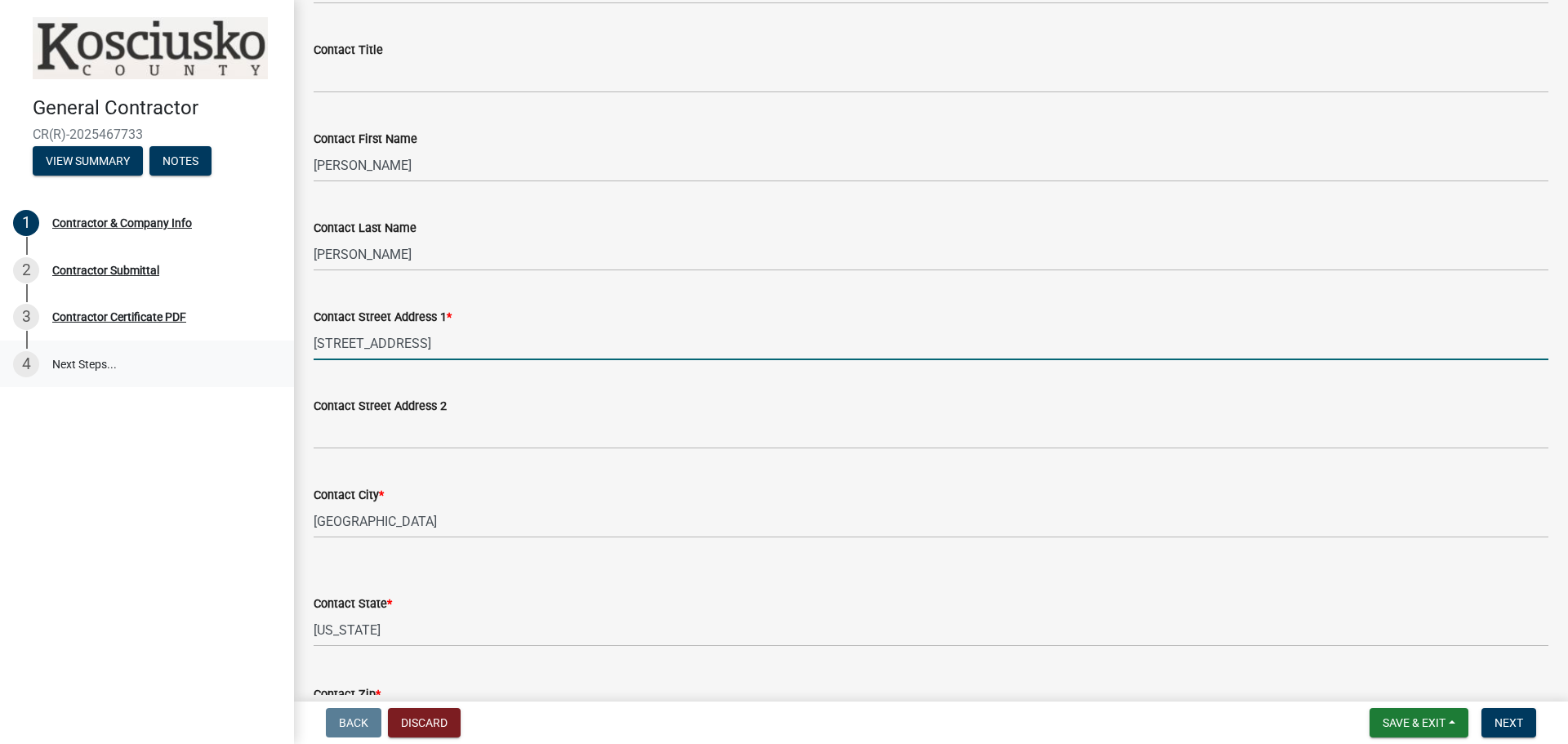
type input "[STREET_ADDRESS]"
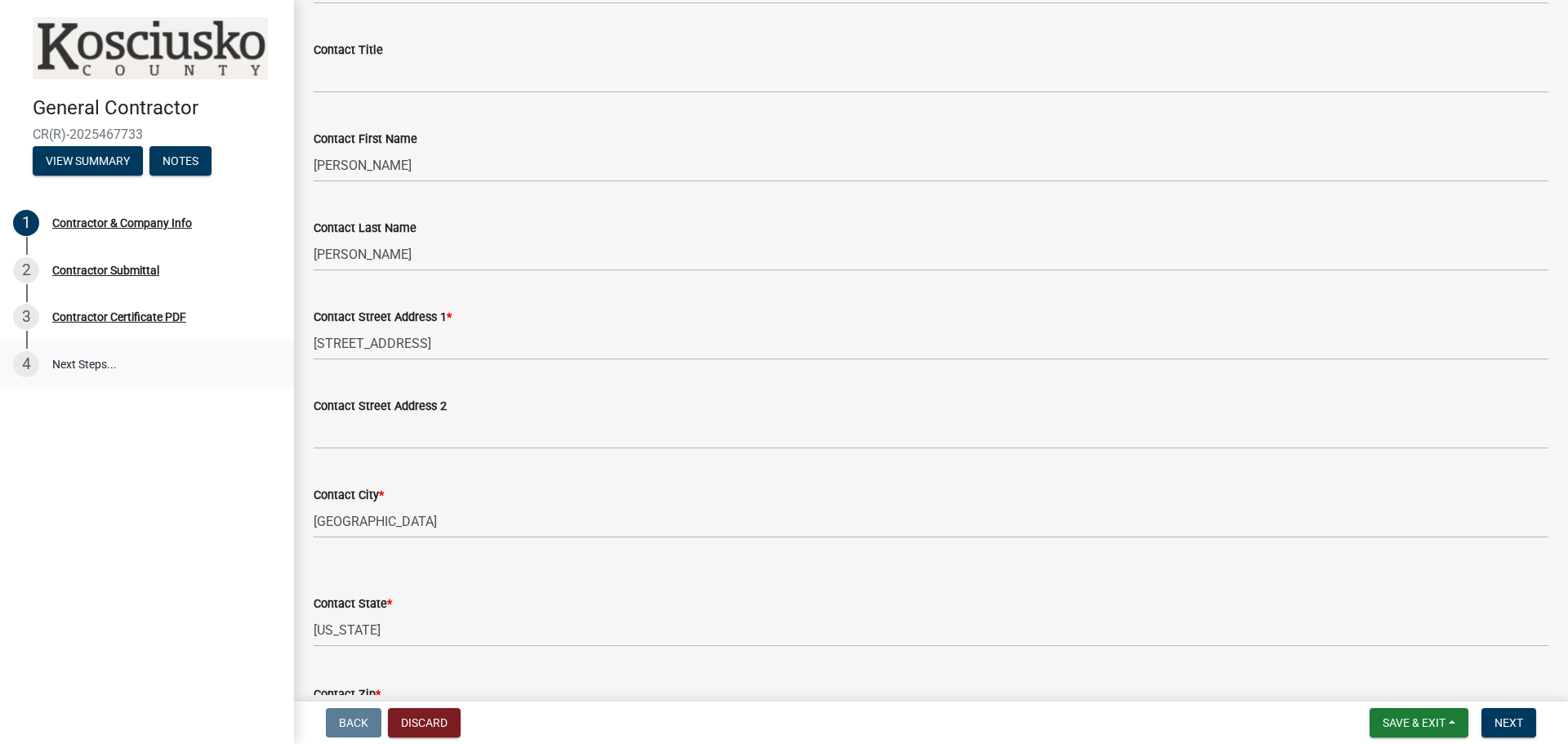
scroll to position [537, 0]
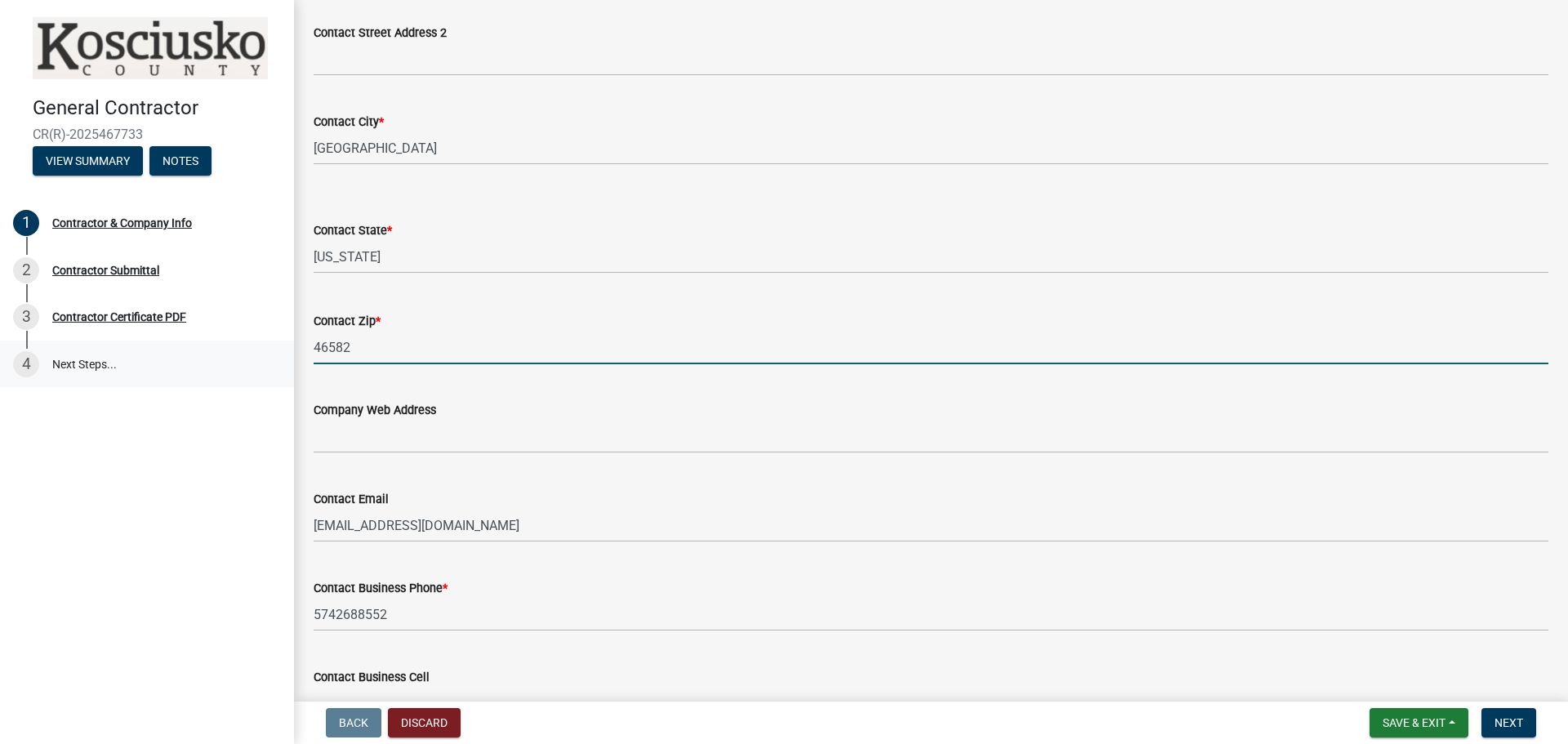
type input "46582"
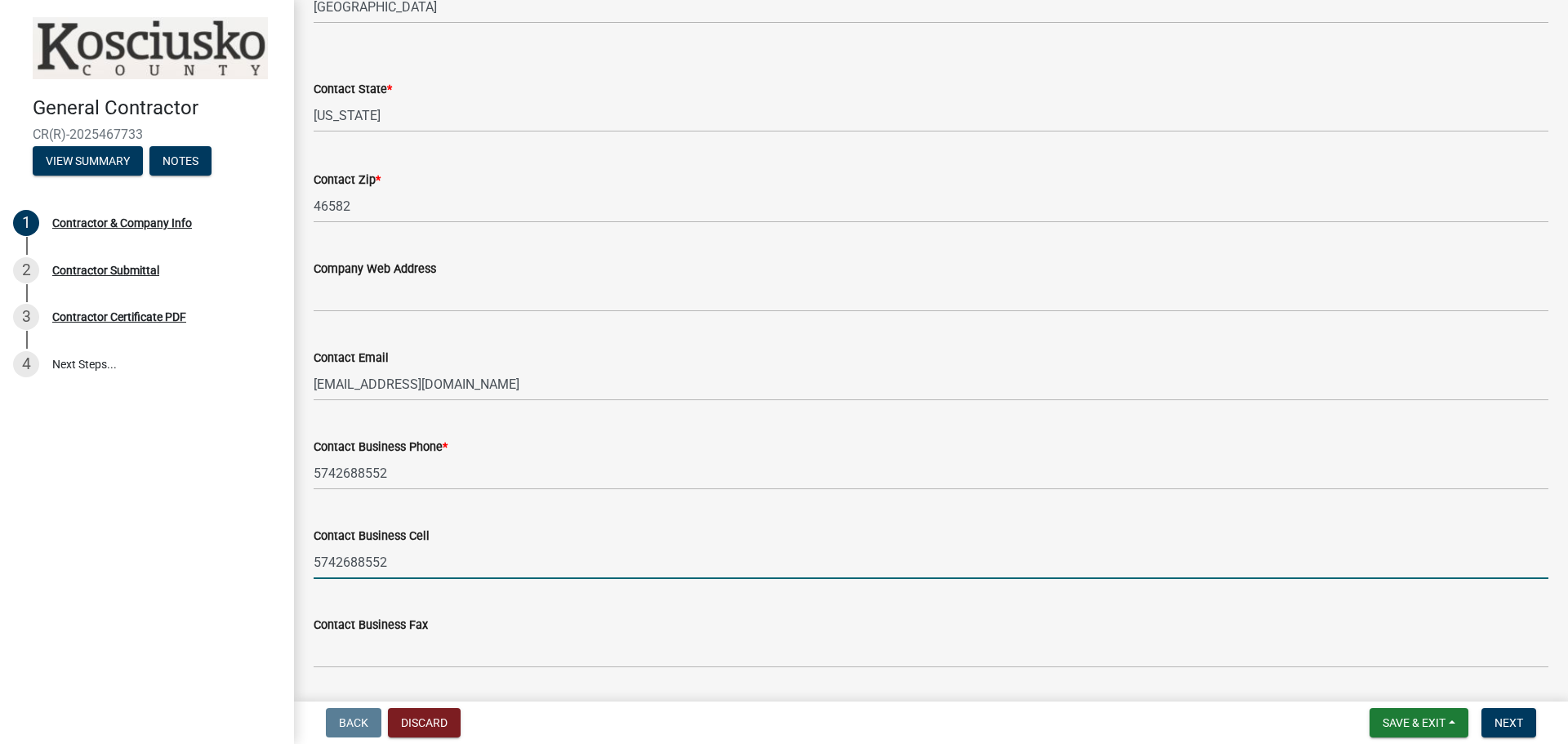
scroll to position [728, 0]
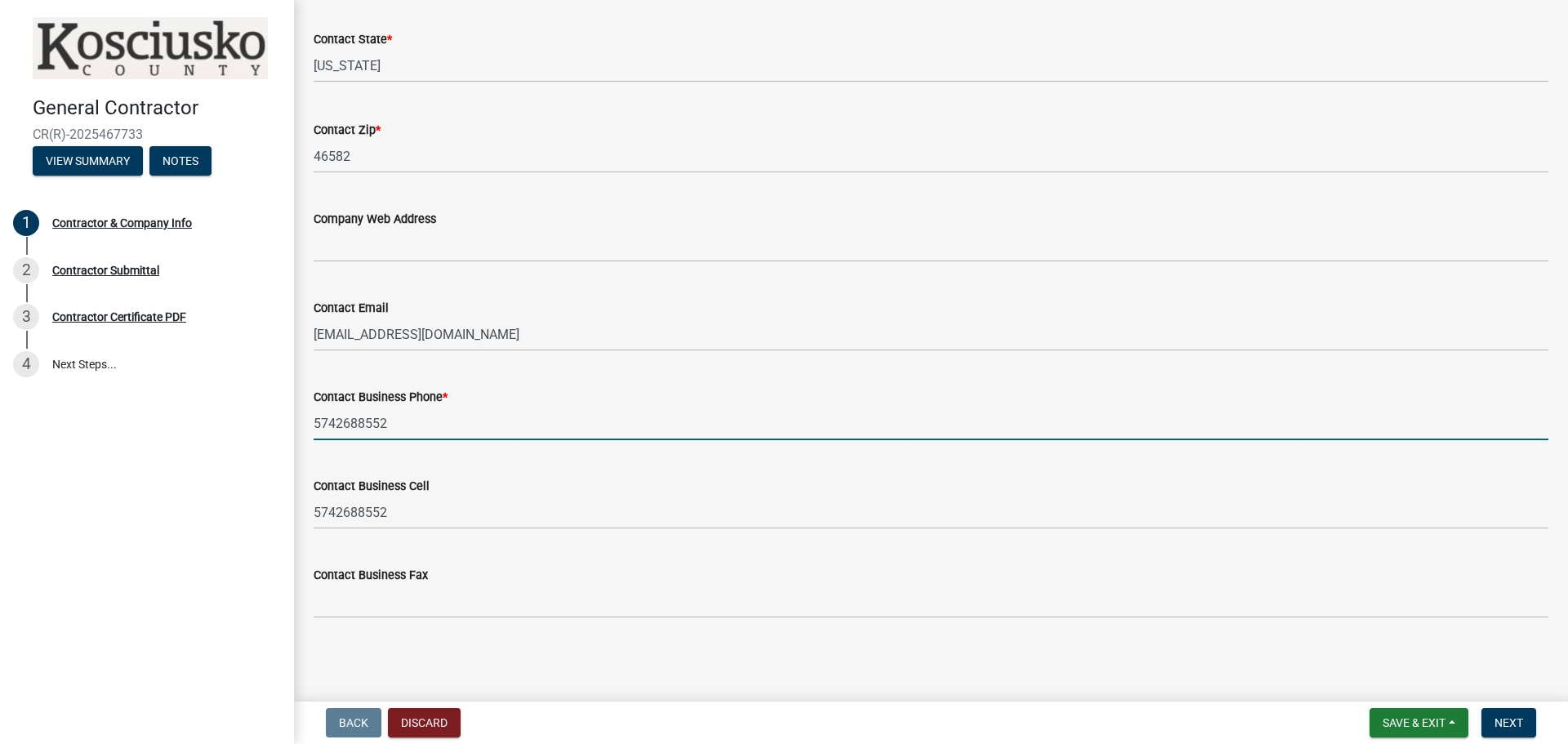
drag, startPoint x: 406, startPoint y: 429, endPoint x: 228, endPoint y: 429, distance: 178.0
click at [242, 429] on div "General Contractor CR(R)-2025467733 View Summary Notes 1 Contractor & Company I…" at bounding box center [784, 372] width 1568 height 744
type input "5742677400"
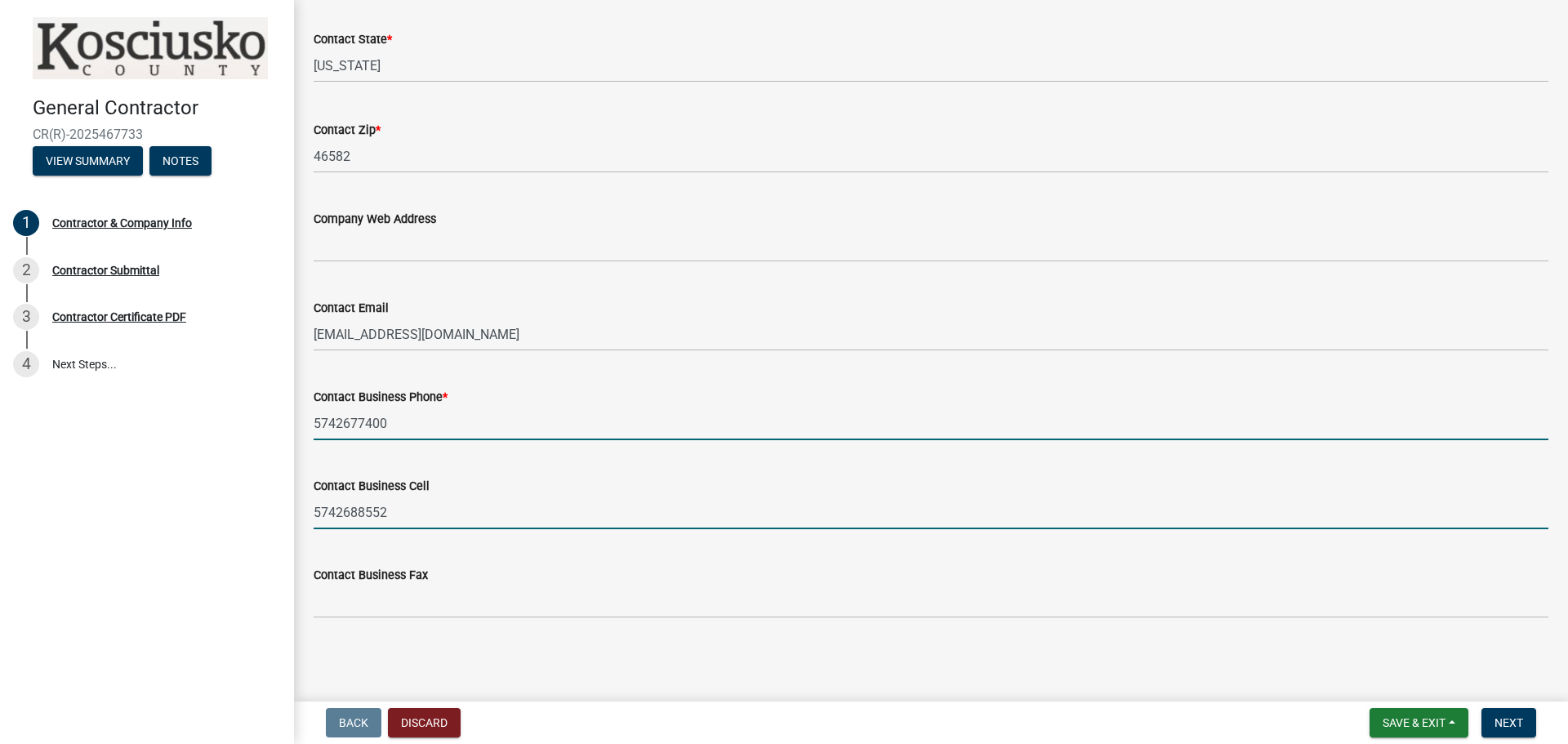
click at [448, 507] on input "5742688552" at bounding box center [932, 512] width 1235 height 33
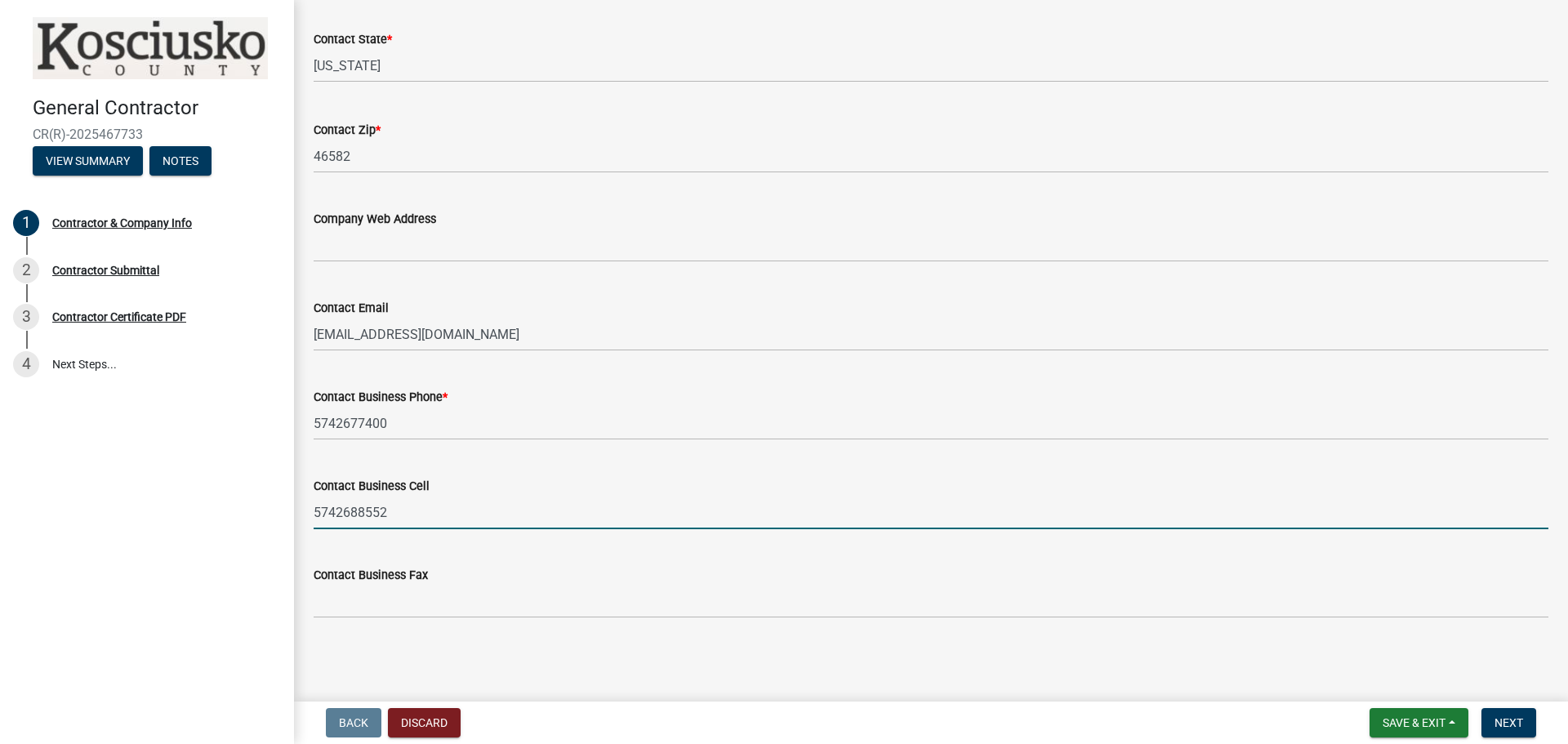
drag, startPoint x: 281, startPoint y: 510, endPoint x: 93, endPoint y: 510, distance: 188.0
click at [102, 510] on div "General Contractor CR(R)-2025467733 View Summary Notes 1 Contractor & Company I…" at bounding box center [784, 372] width 1568 height 744
type input "5742677400"
click at [1498, 721] on span "Next" at bounding box center [1508, 723] width 28 height 13
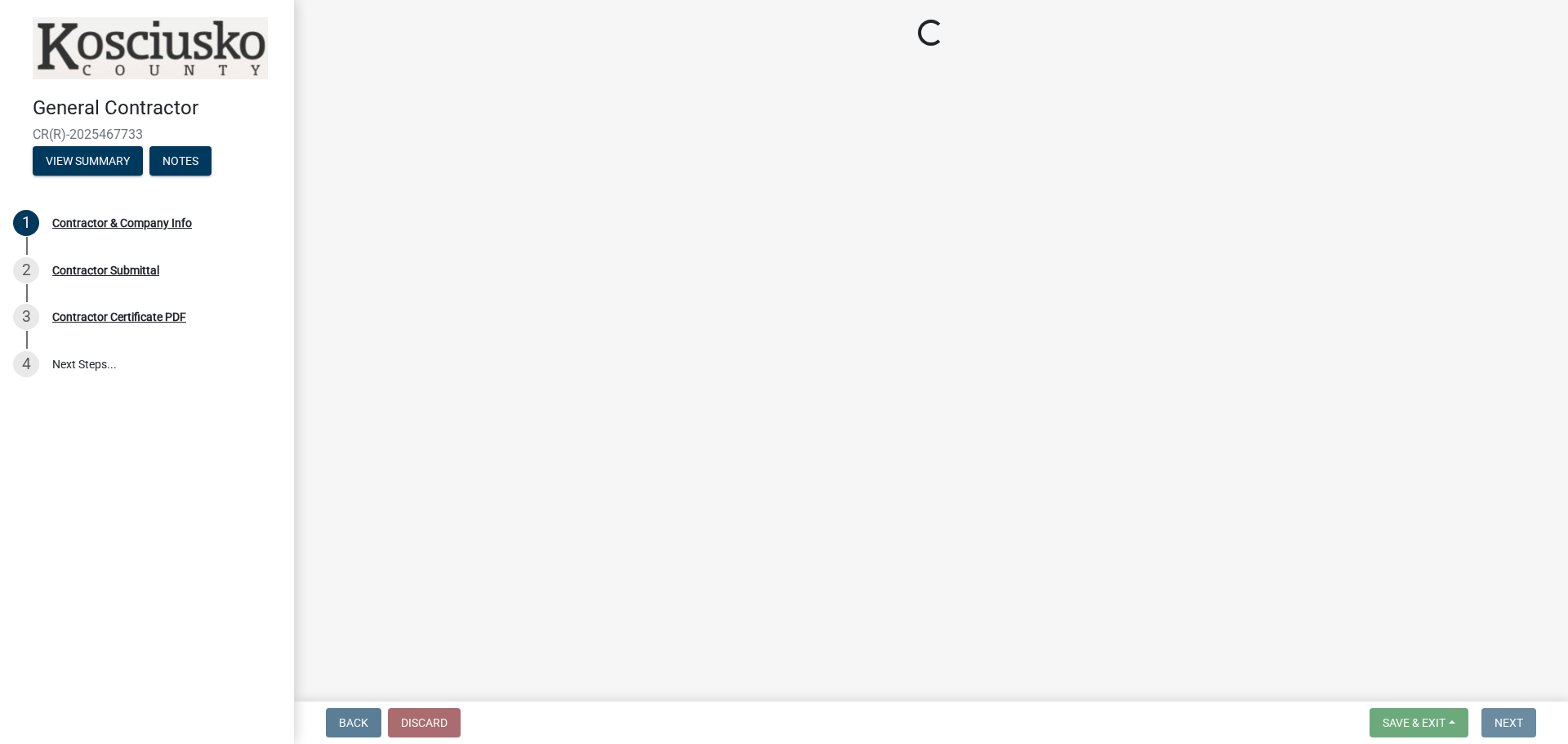
scroll to position [0, 0]
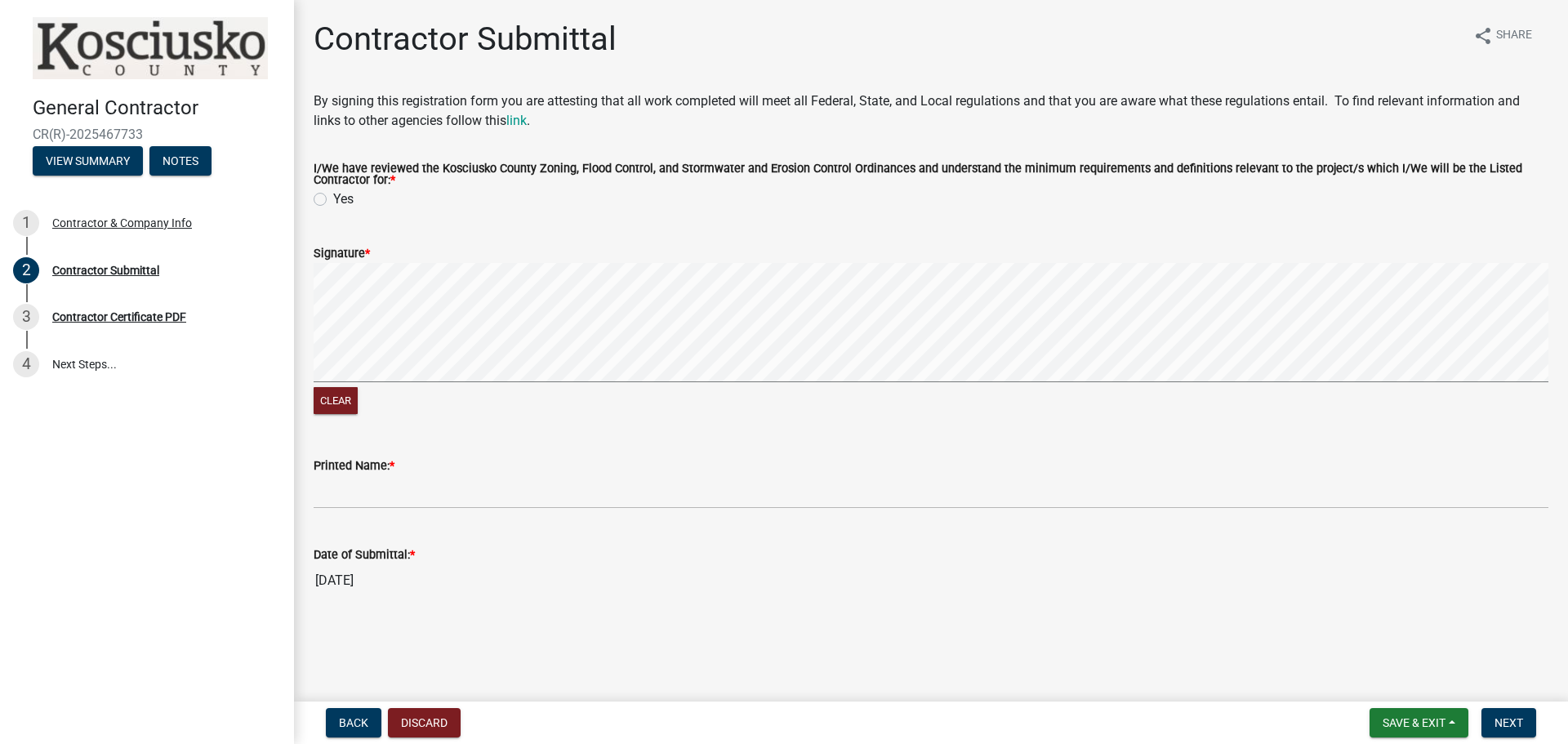
click at [333, 198] on label "Yes" at bounding box center [343, 199] width 21 height 20
click at [333, 198] on input "Yes" at bounding box center [338, 195] width 10 height 10
radio input "true"
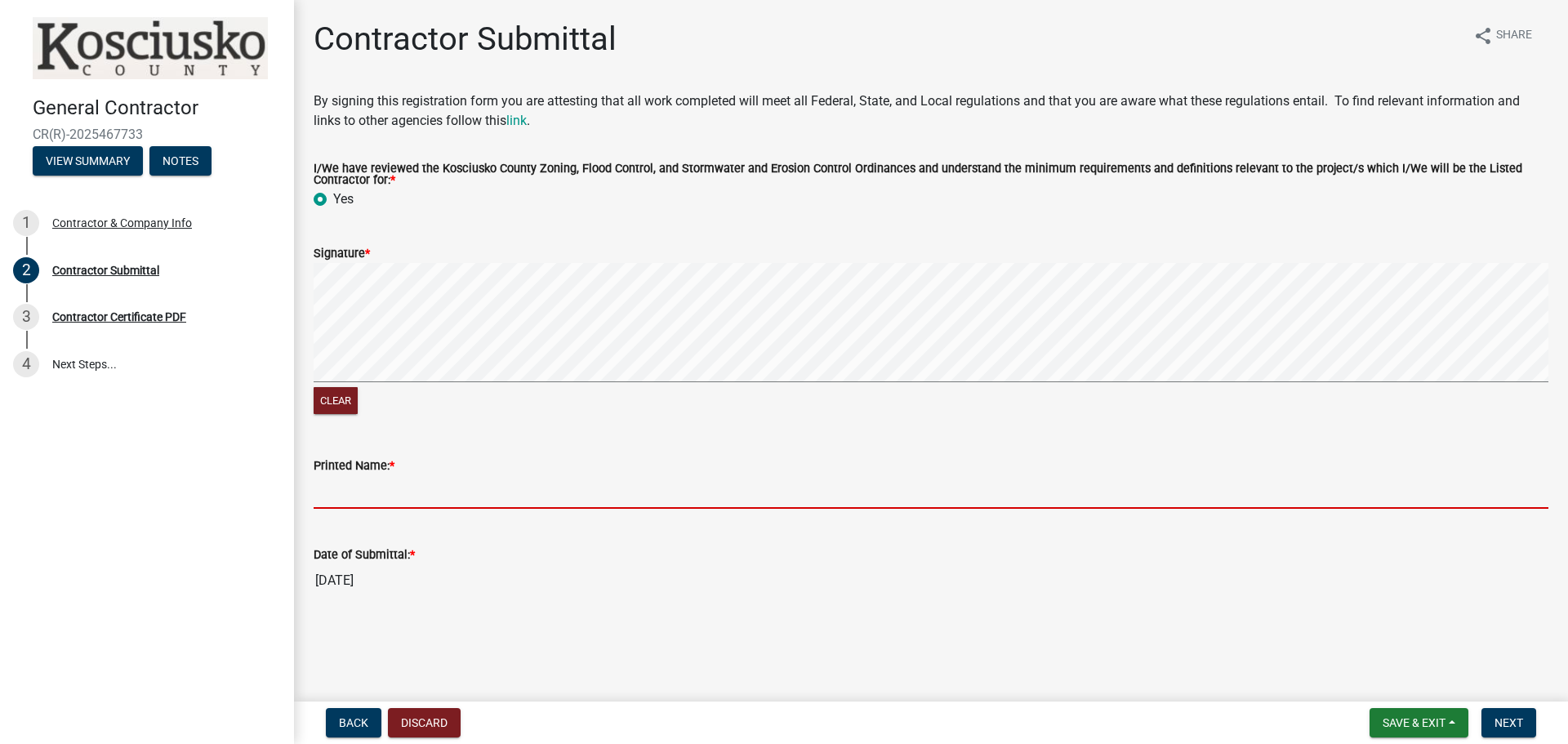
drag, startPoint x: 341, startPoint y: 499, endPoint x: 360, endPoint y: 502, distance: 19.2
click at [341, 499] on input "Printed Name: *" at bounding box center [932, 492] width 1235 height 33
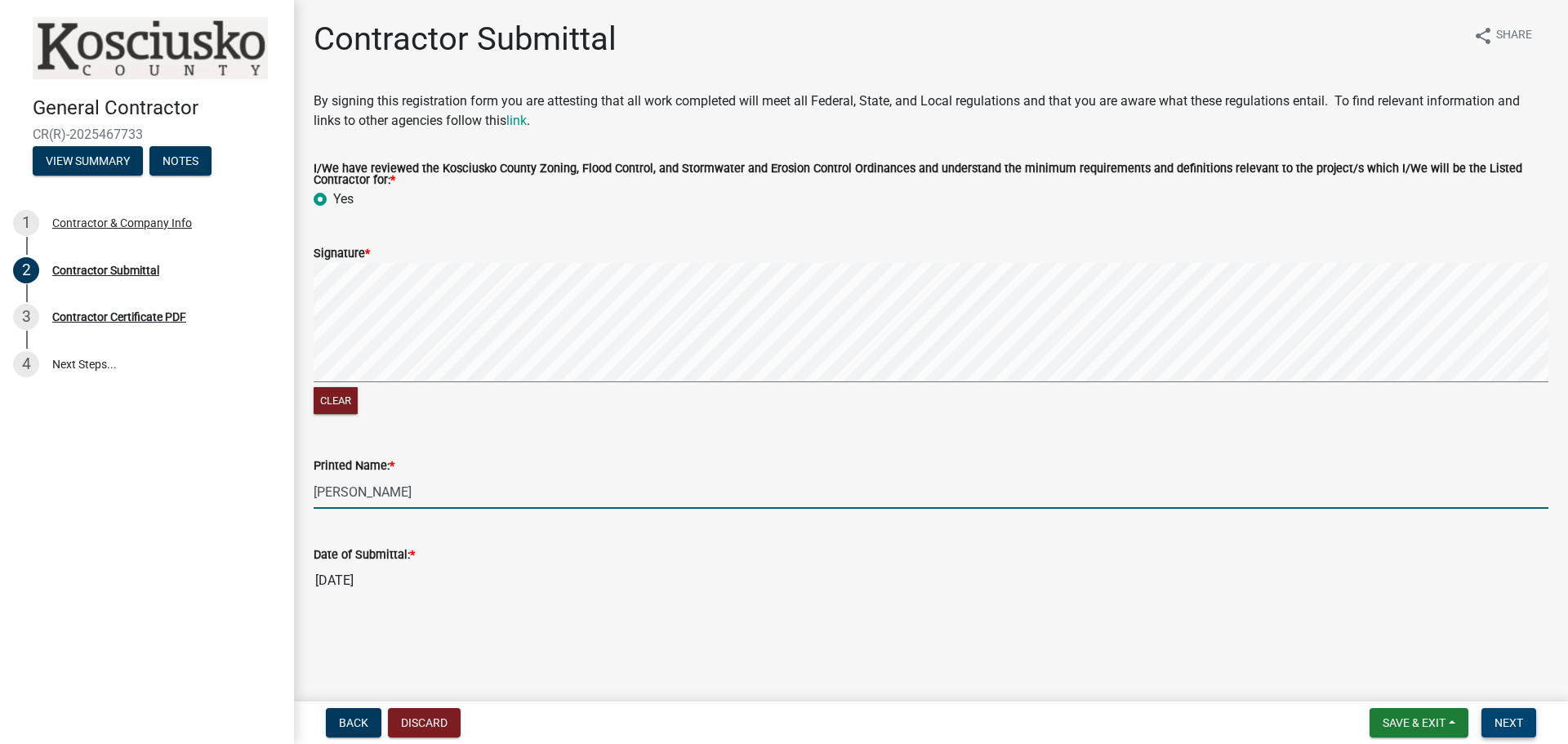
type input "[PERSON_NAME]"
click at [1500, 722] on span "Next" at bounding box center [1508, 723] width 28 height 13
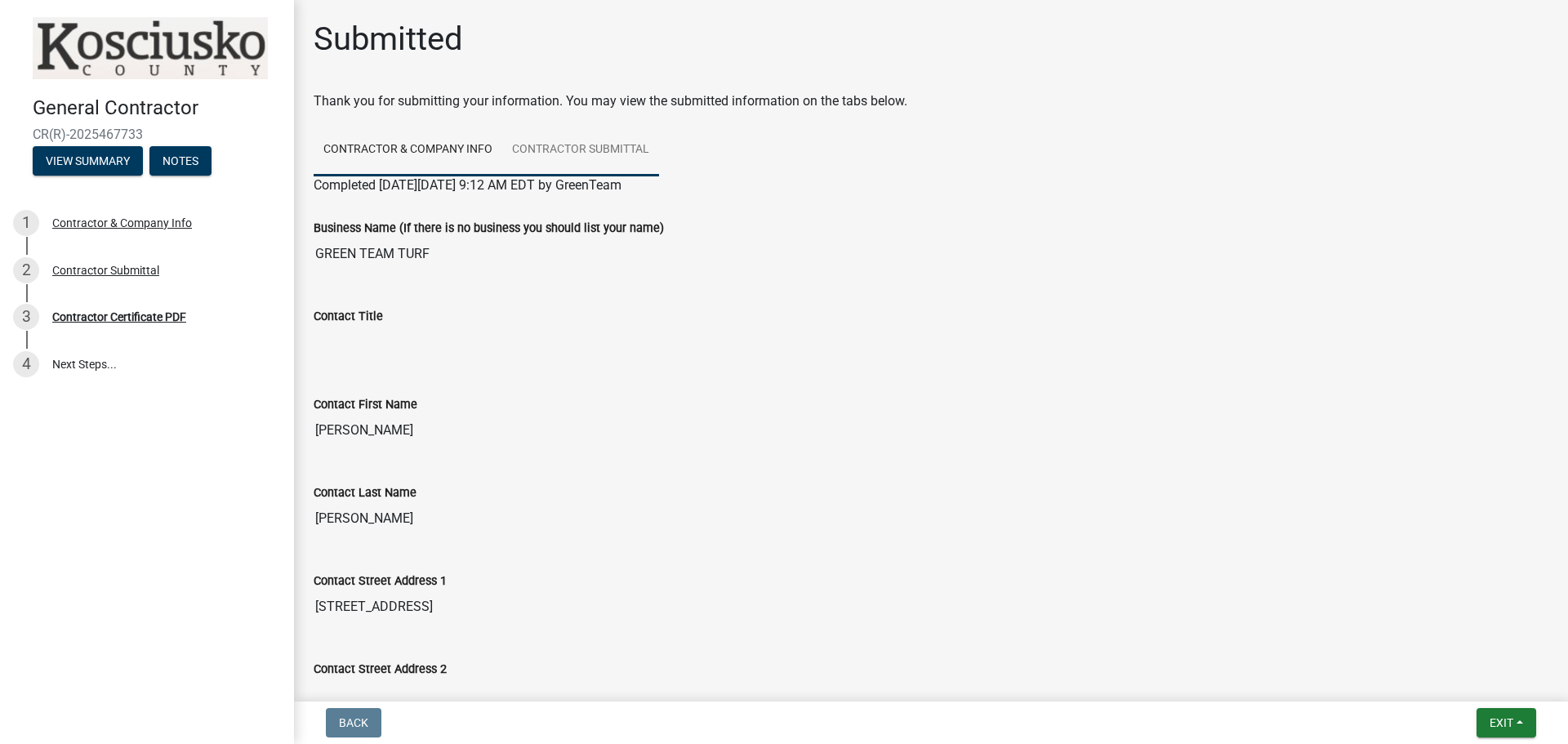
click at [544, 149] on link "Contractor Submittal" at bounding box center [580, 150] width 157 height 52
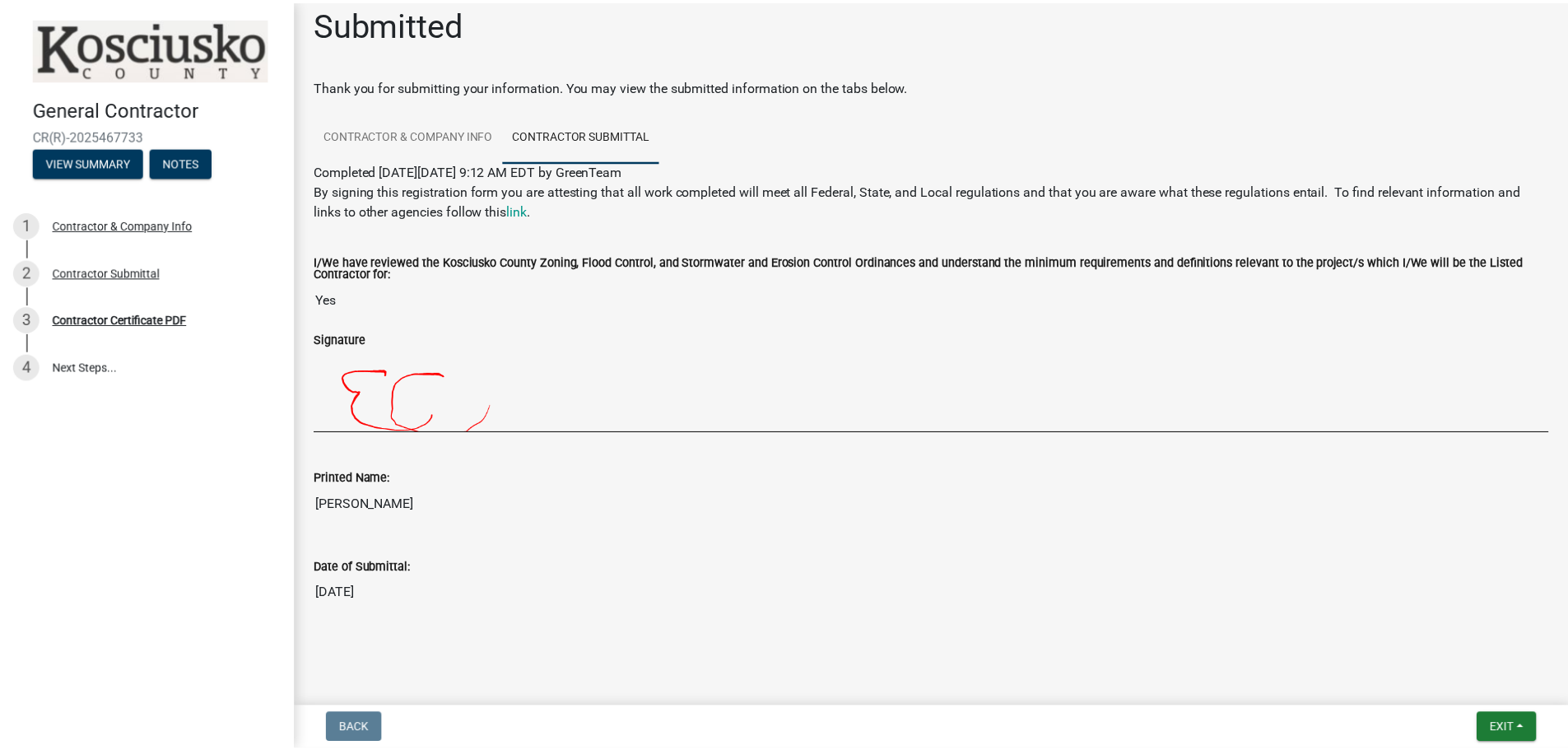
scroll to position [23, 0]
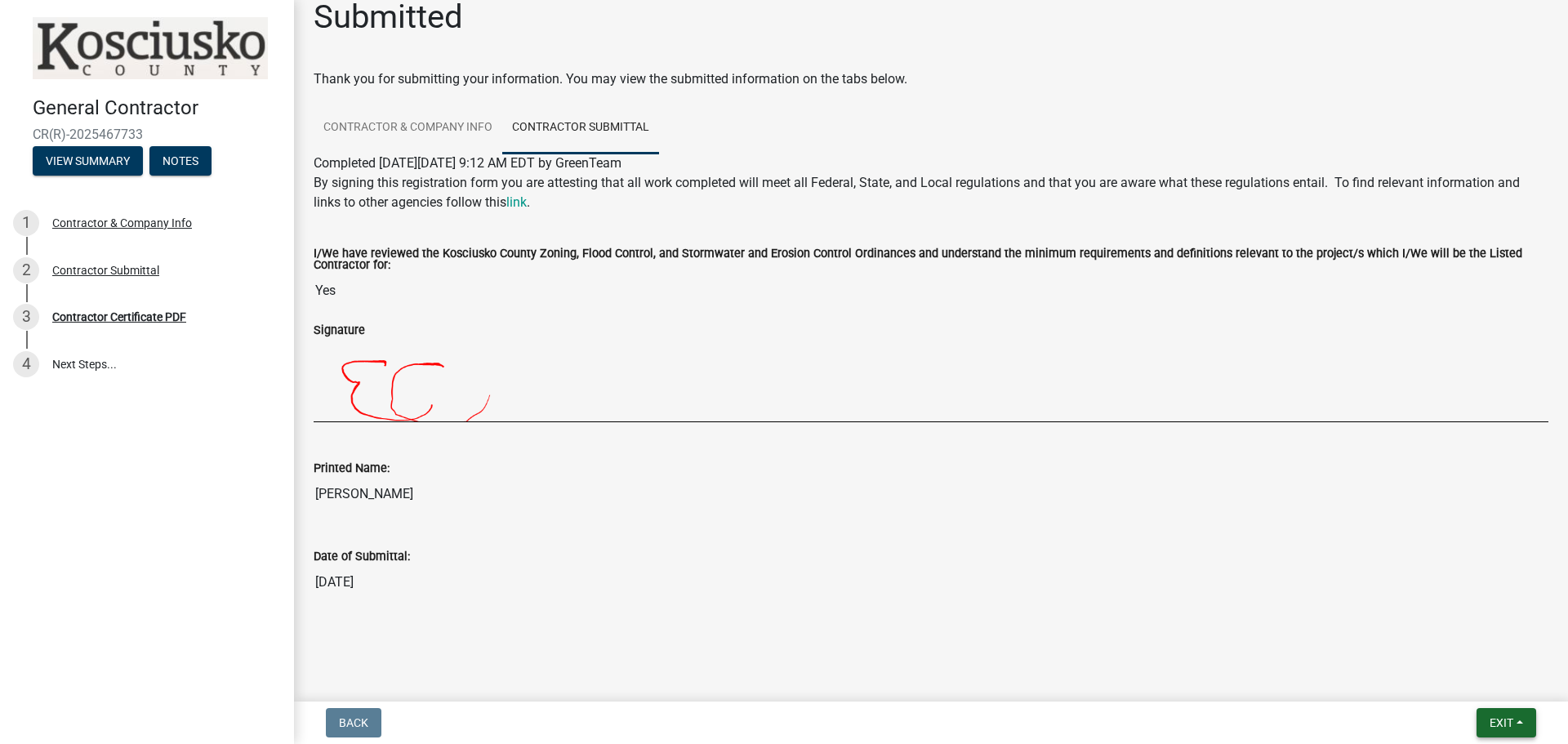
click at [1522, 720] on button "Exit" at bounding box center [1505, 722] width 60 height 29
click at [1494, 684] on button "Save & Exit" at bounding box center [1470, 679] width 131 height 39
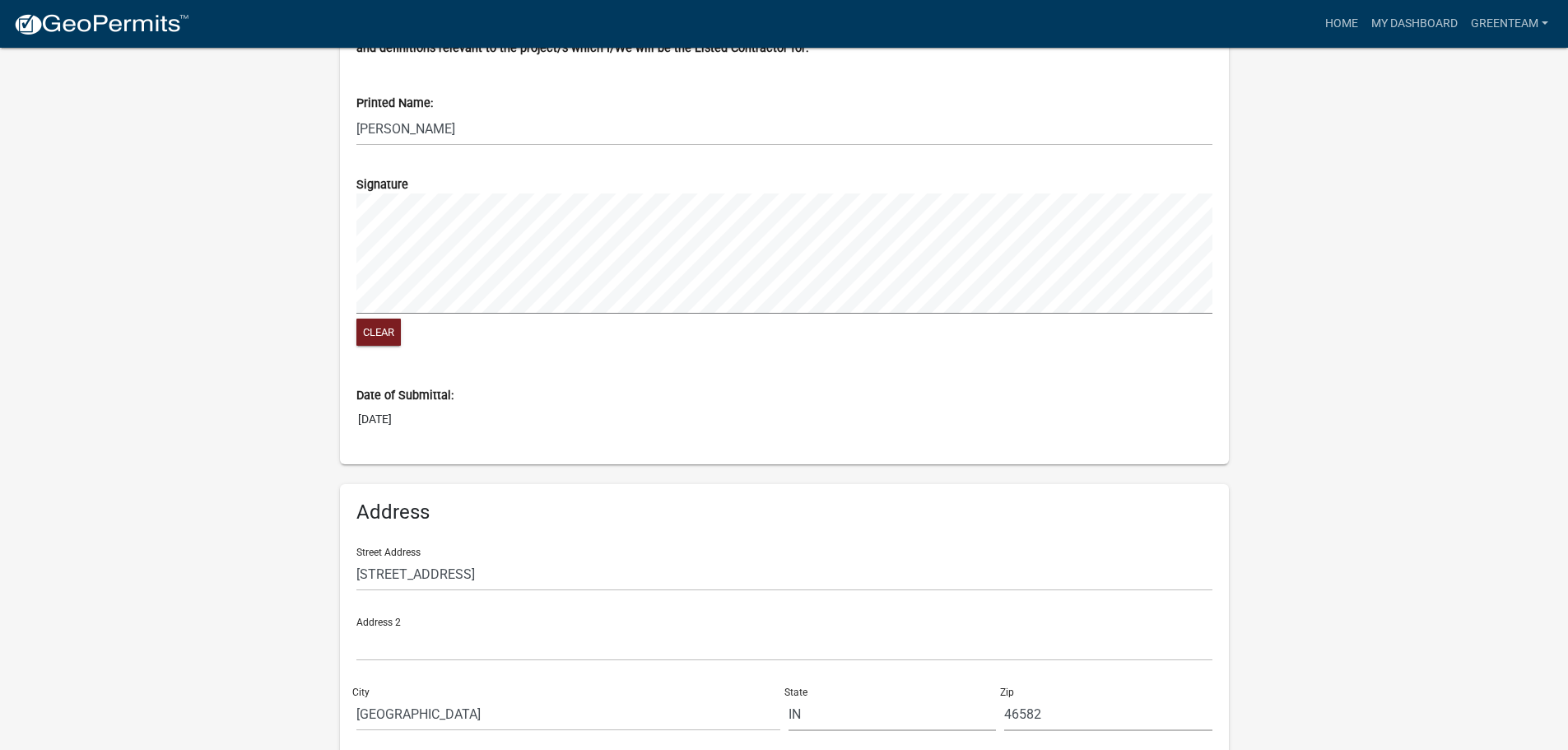
scroll to position [985, 0]
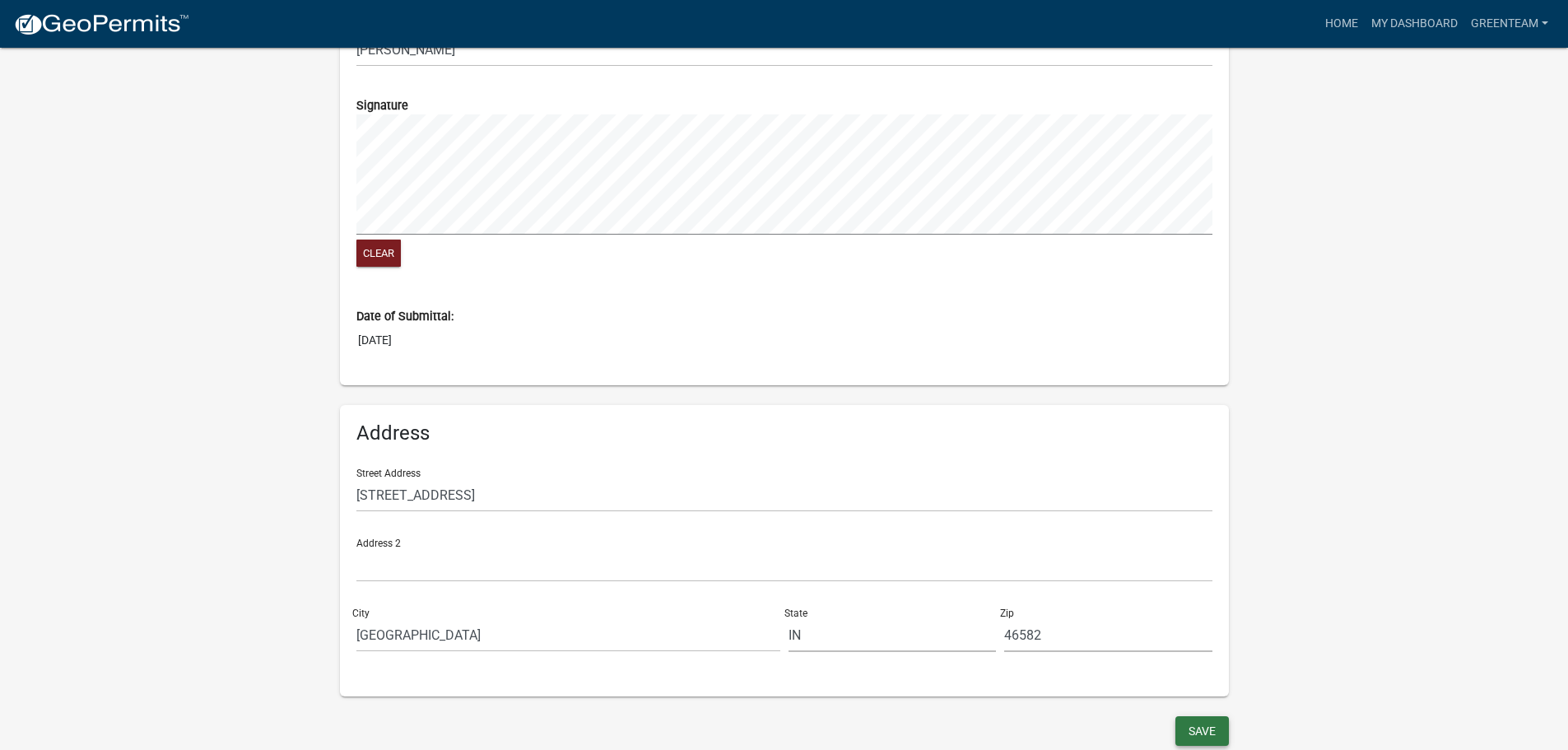
click at [1197, 726] on button "Save" at bounding box center [1202, 731] width 54 height 30
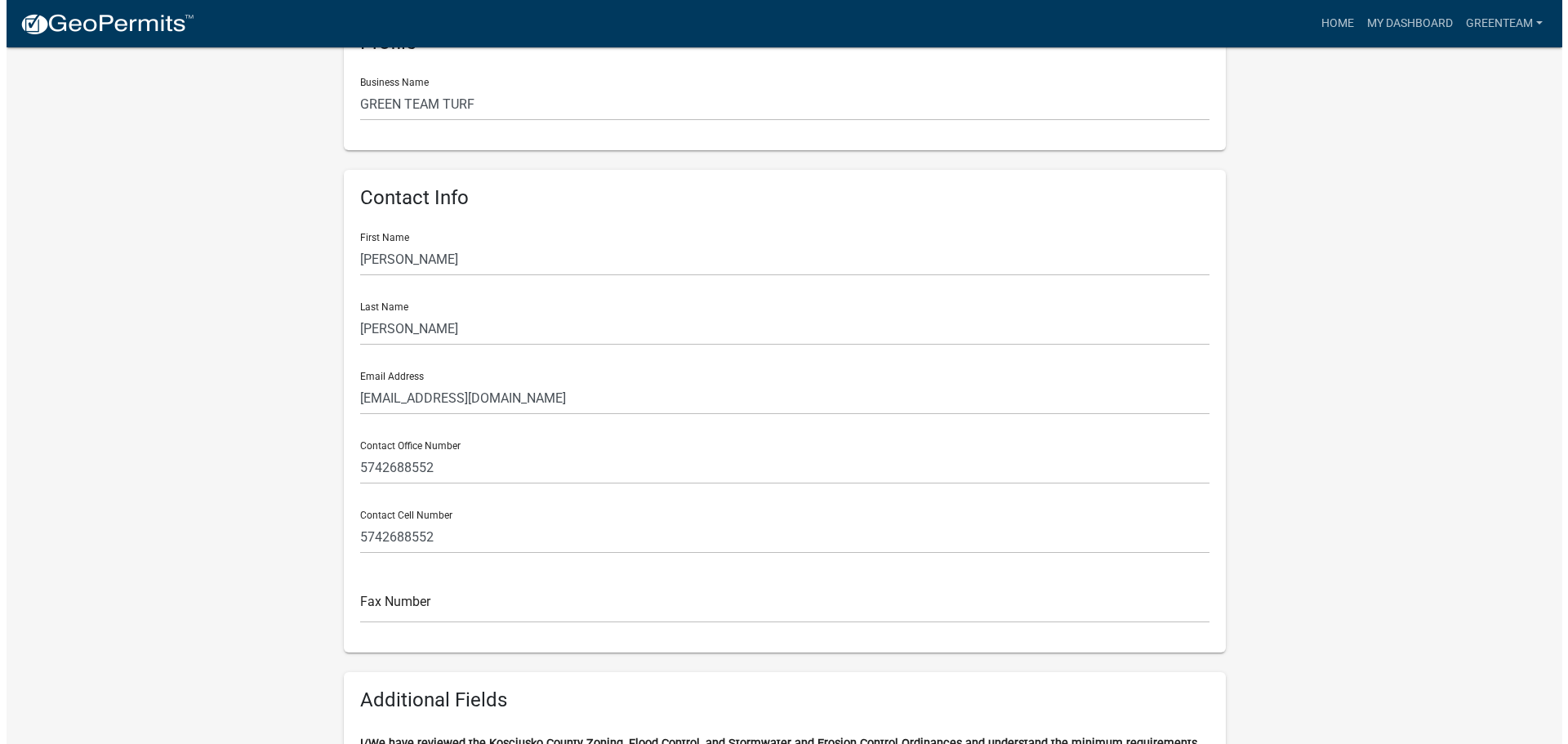
scroll to position [0, 0]
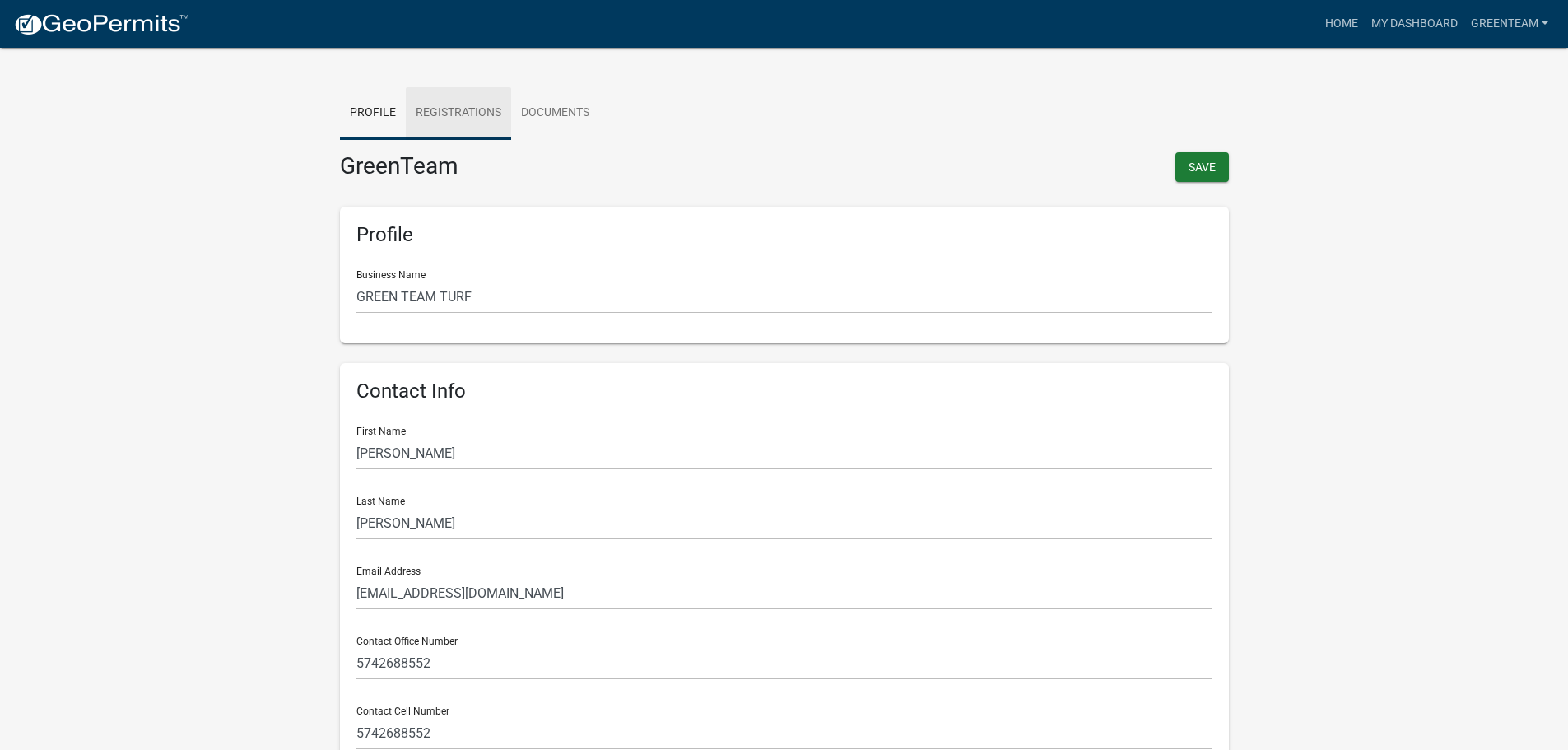
click at [467, 119] on link "Registrations" at bounding box center [458, 113] width 105 height 53
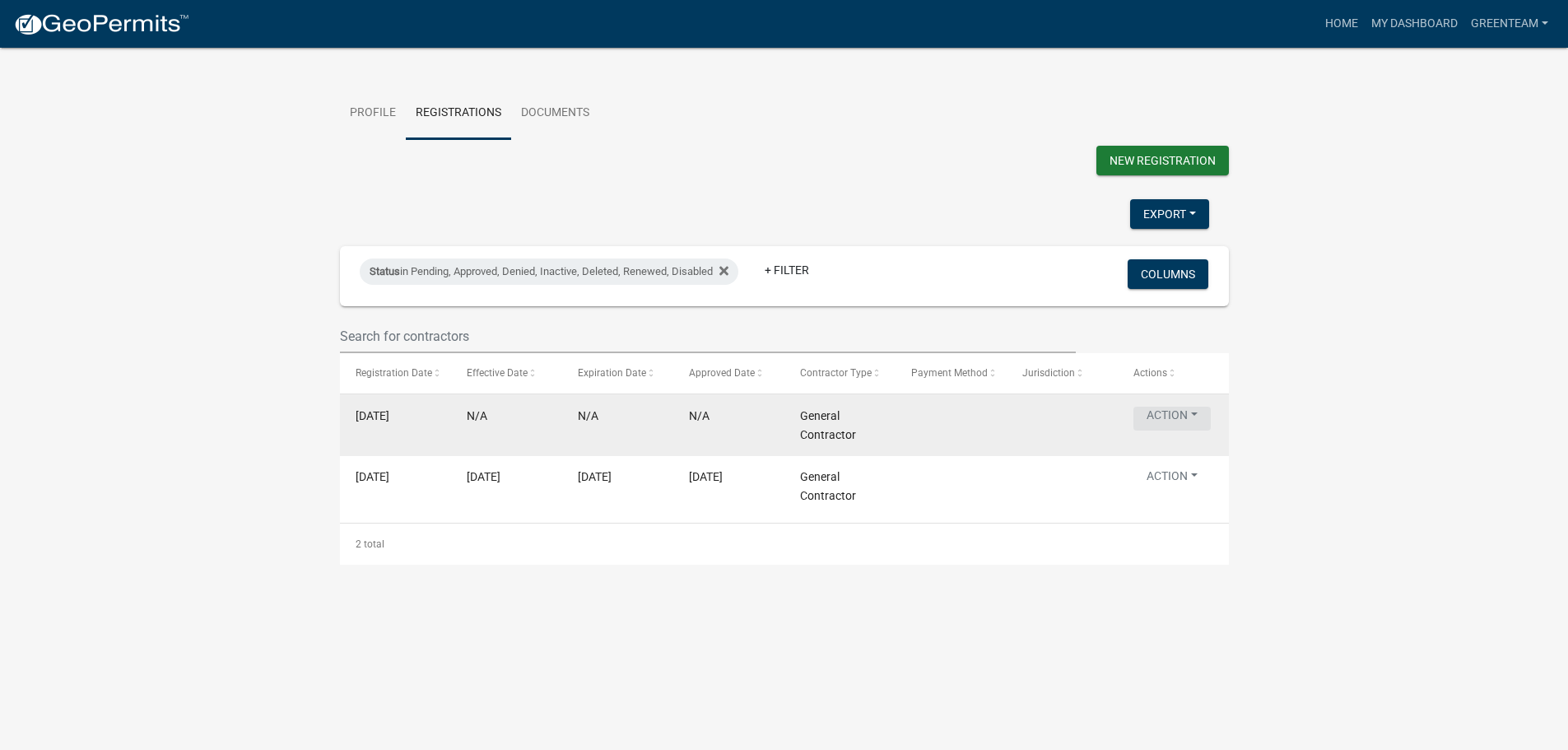
click at [1169, 430] on button "Action" at bounding box center [1171, 418] width 77 height 24
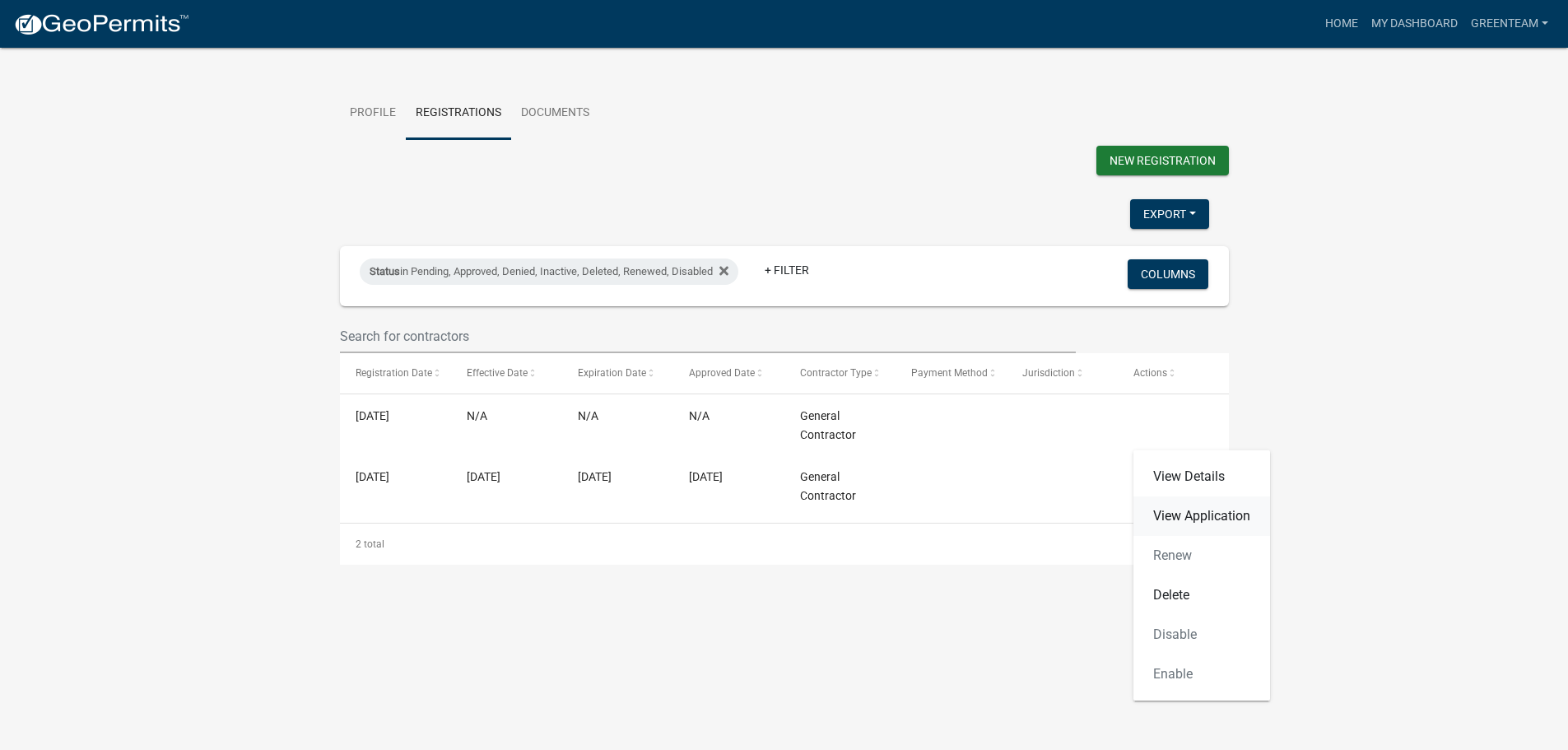
click at [1183, 507] on link "View Application" at bounding box center [1201, 516] width 137 height 39
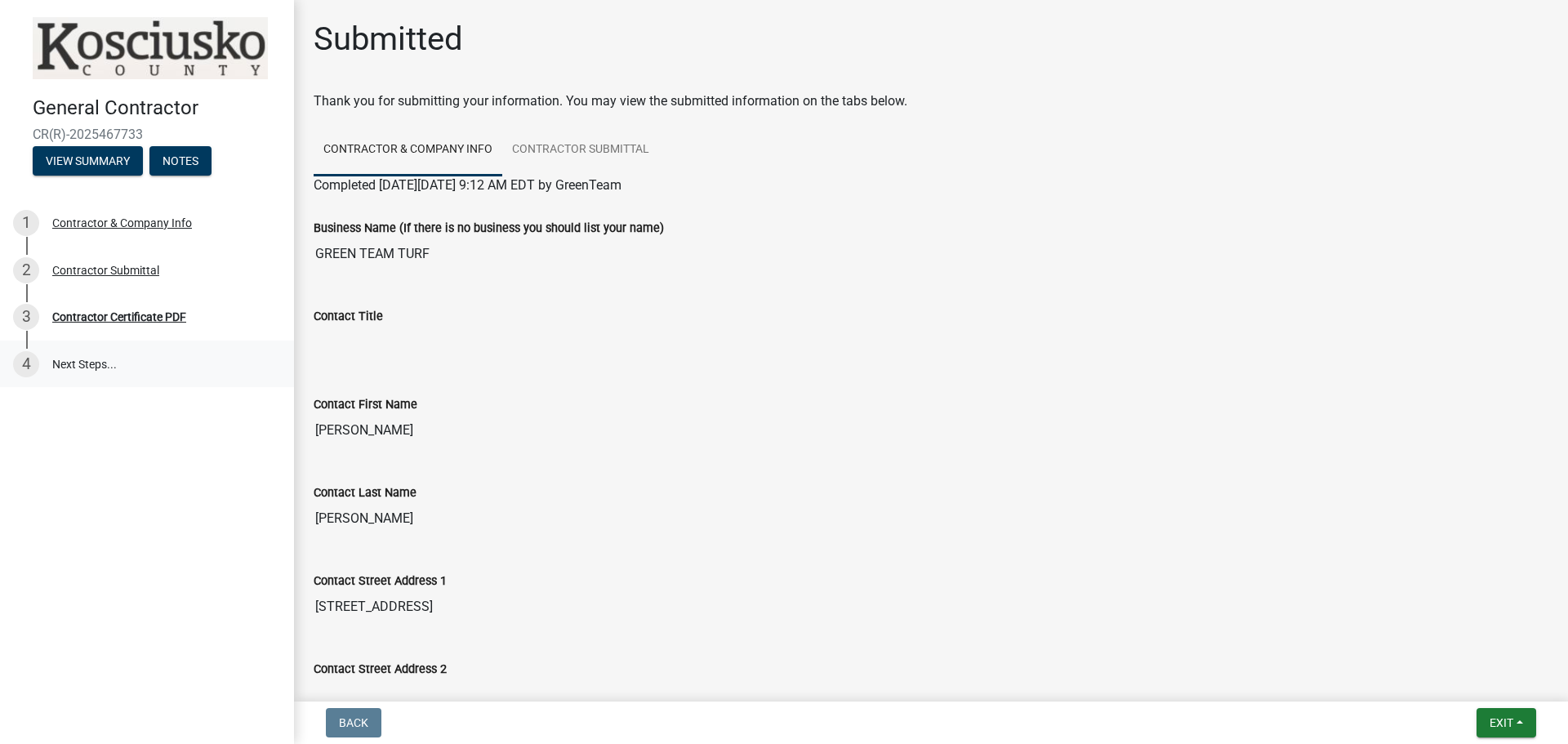
click at [81, 370] on link "4 Next Steps..." at bounding box center [147, 364] width 294 height 47
click at [81, 365] on link "4 Next Steps..." at bounding box center [147, 364] width 294 height 47
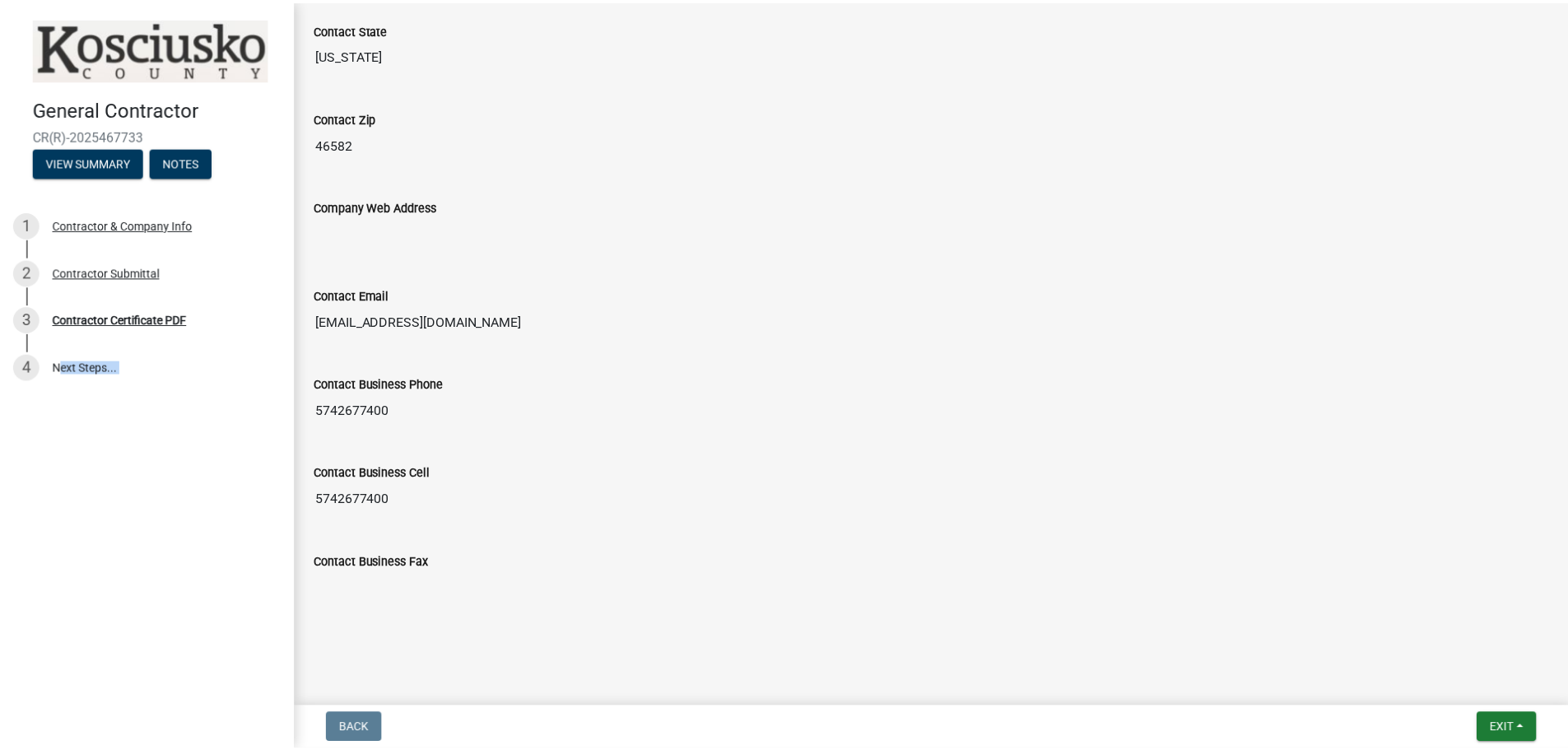
scroll to position [826, 0]
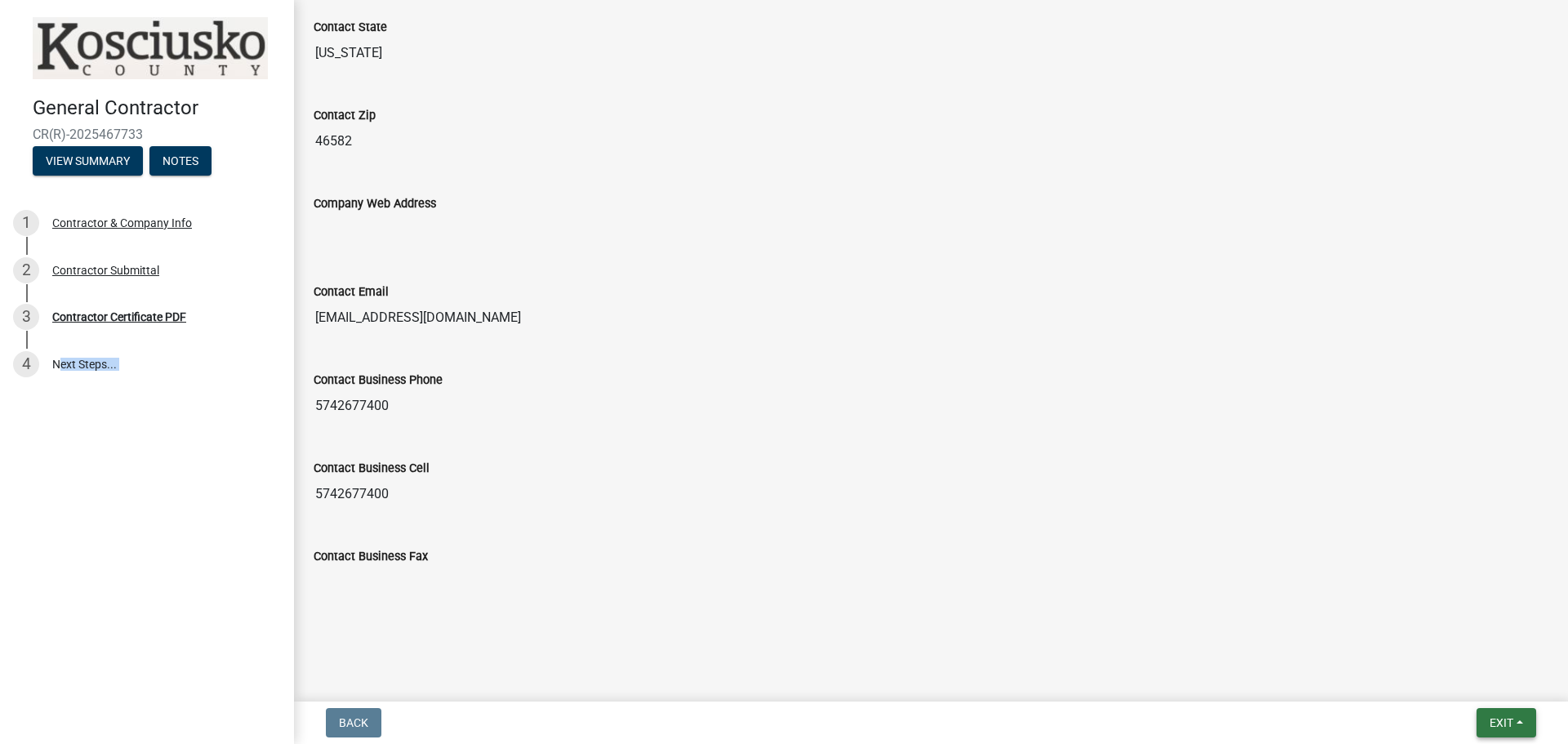
click at [1512, 729] on span "Exit" at bounding box center [1501, 723] width 24 height 13
click at [1470, 674] on button "Save & Exit" at bounding box center [1470, 679] width 131 height 39
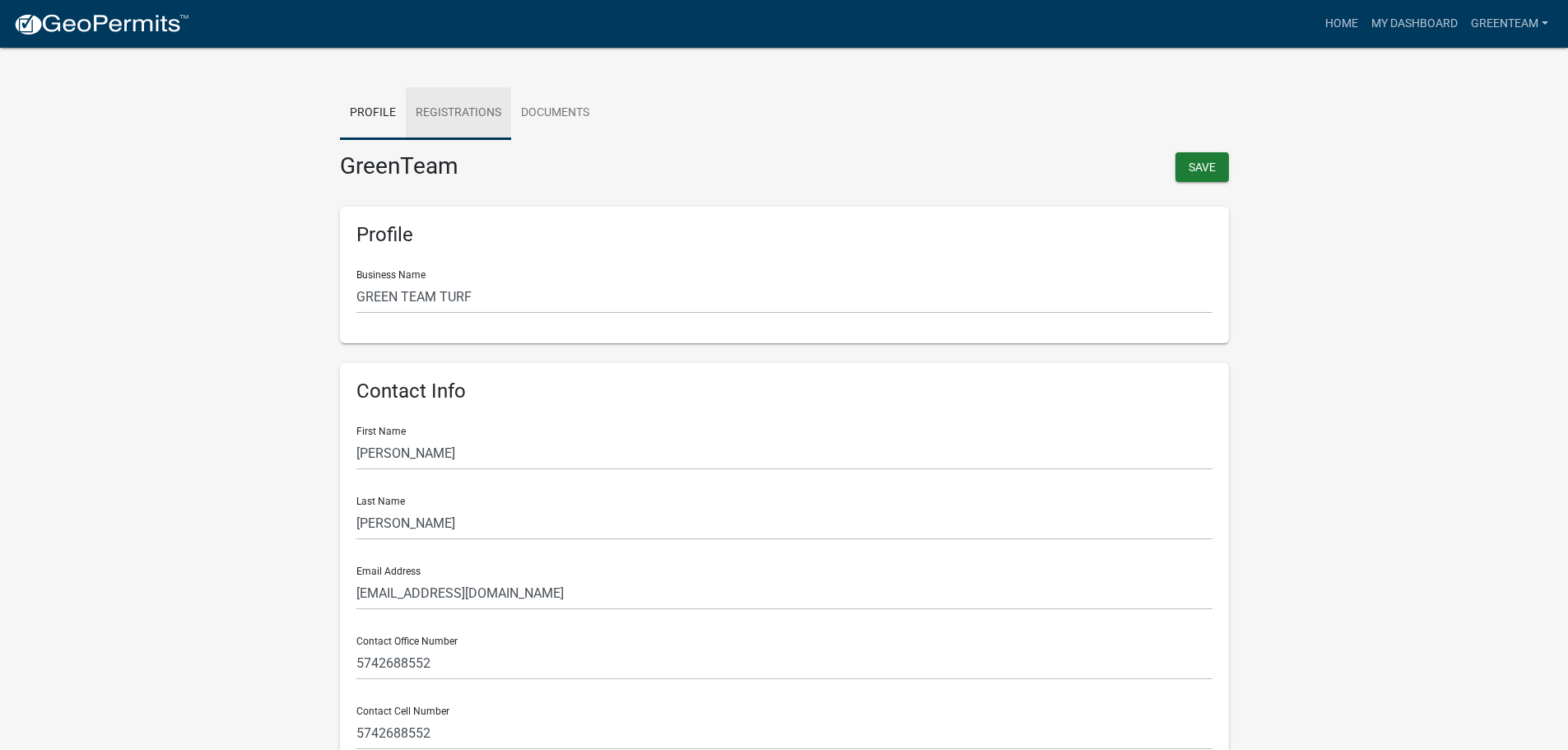
click at [451, 113] on link "Registrations" at bounding box center [458, 113] width 105 height 53
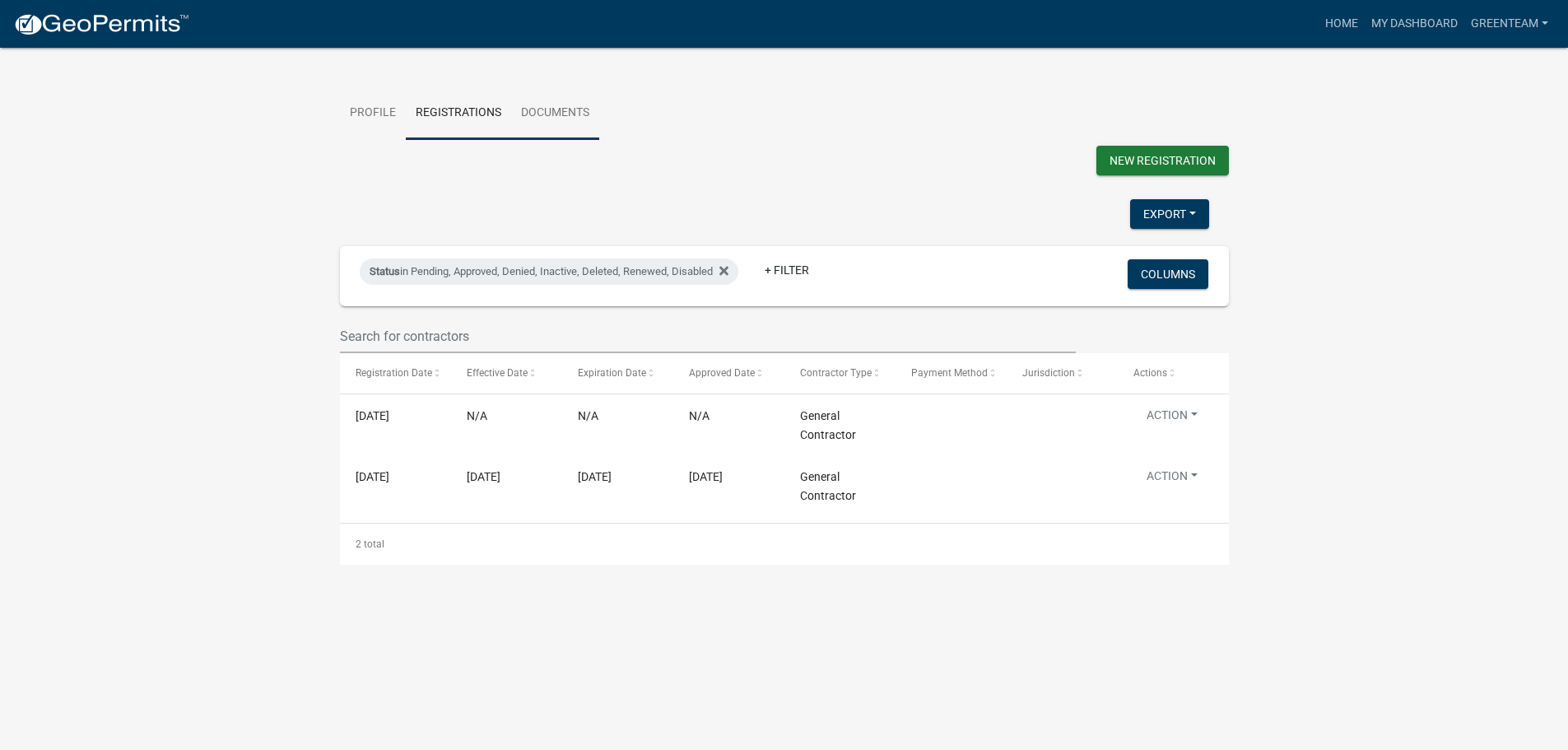
click at [537, 109] on link "Documents" at bounding box center [555, 113] width 88 height 53
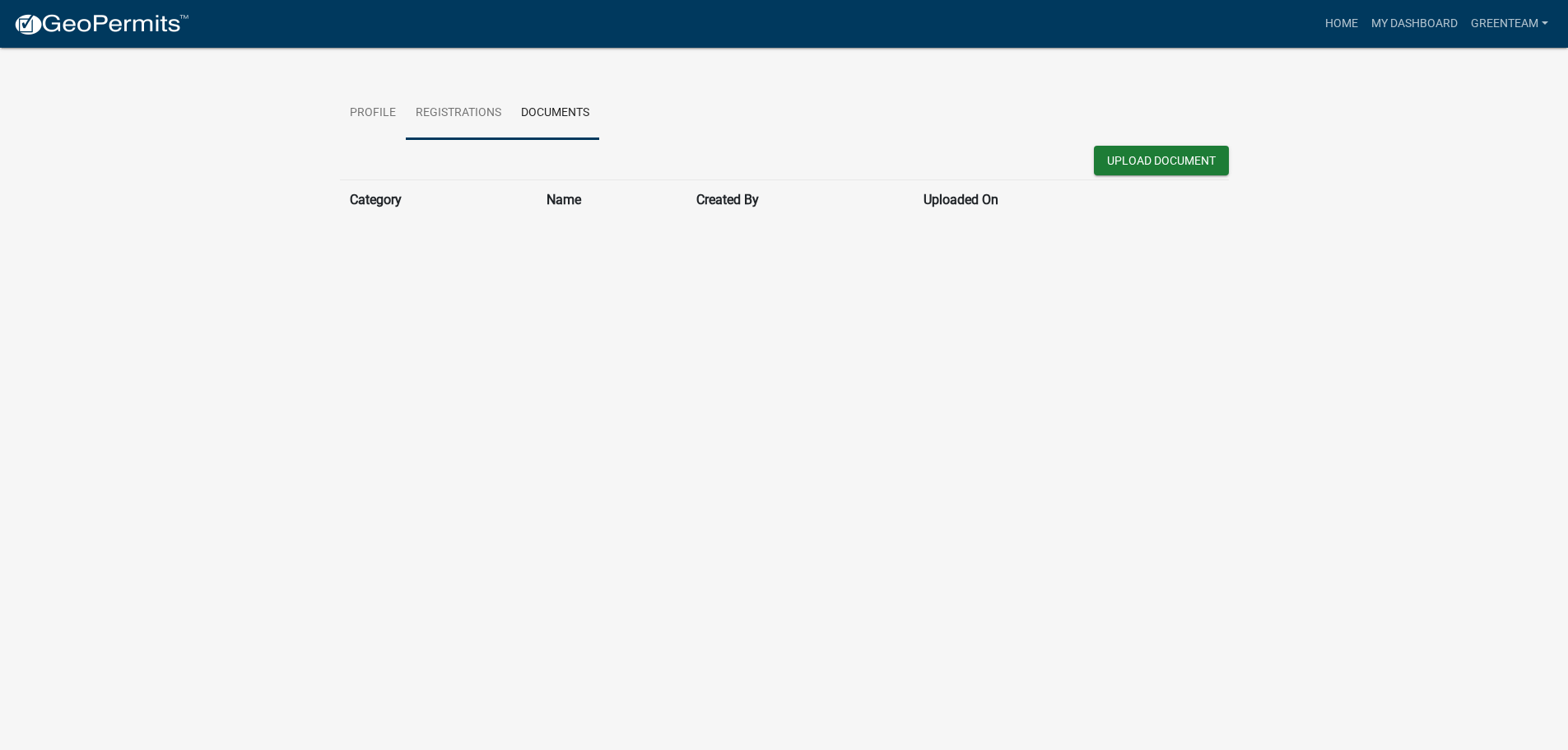
click at [502, 116] on link "Registrations" at bounding box center [458, 113] width 105 height 53
